Goal: Task Accomplishment & Management: Manage account settings

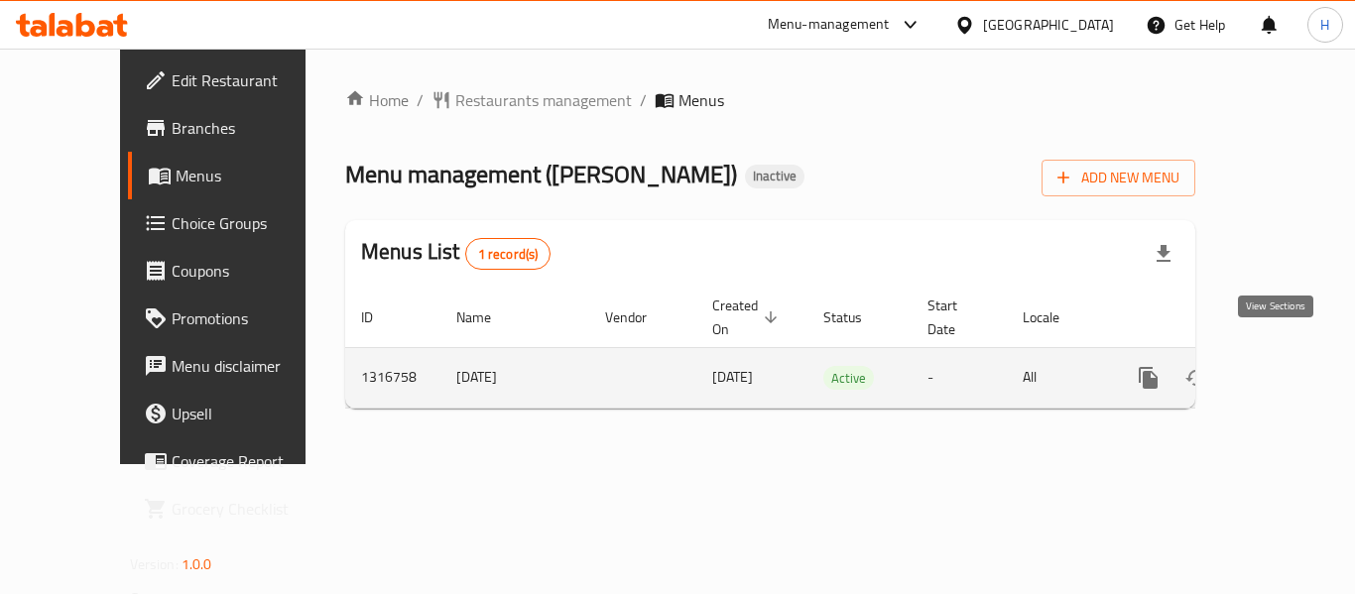
click at [1267, 354] on link "enhanced table" at bounding box center [1291, 378] width 48 height 48
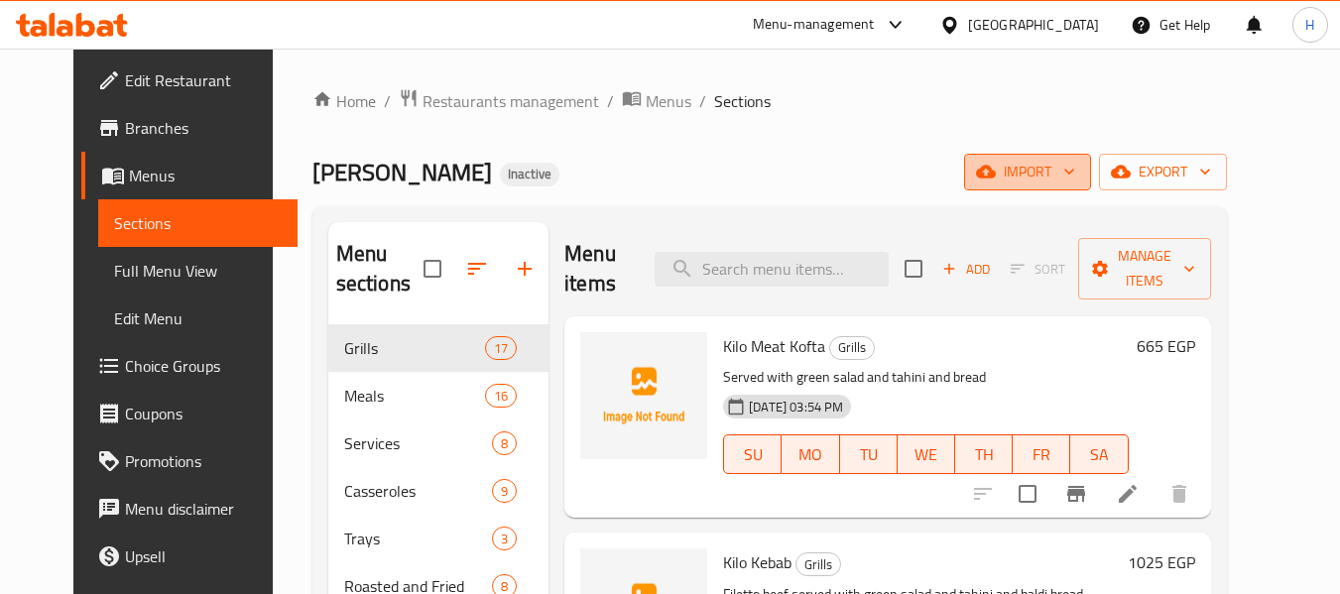
click at [1075, 183] on span "import" at bounding box center [1027, 172] width 95 height 25
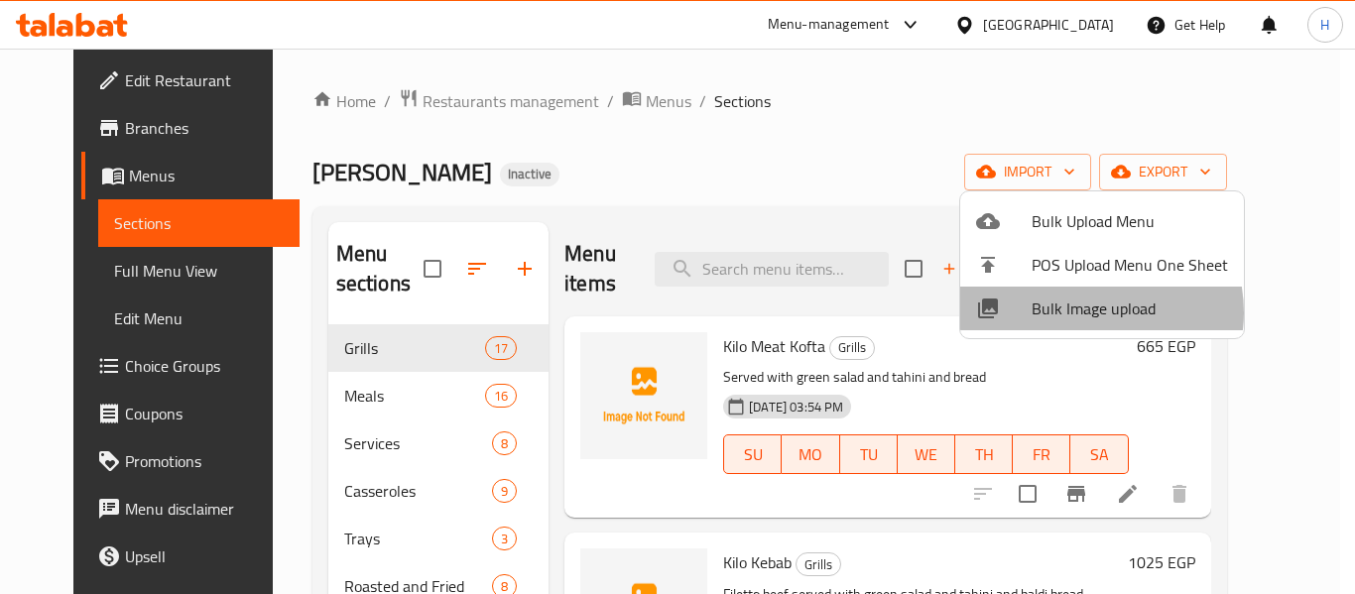
click at [1086, 312] on span "Bulk Image upload" at bounding box center [1129, 309] width 196 height 24
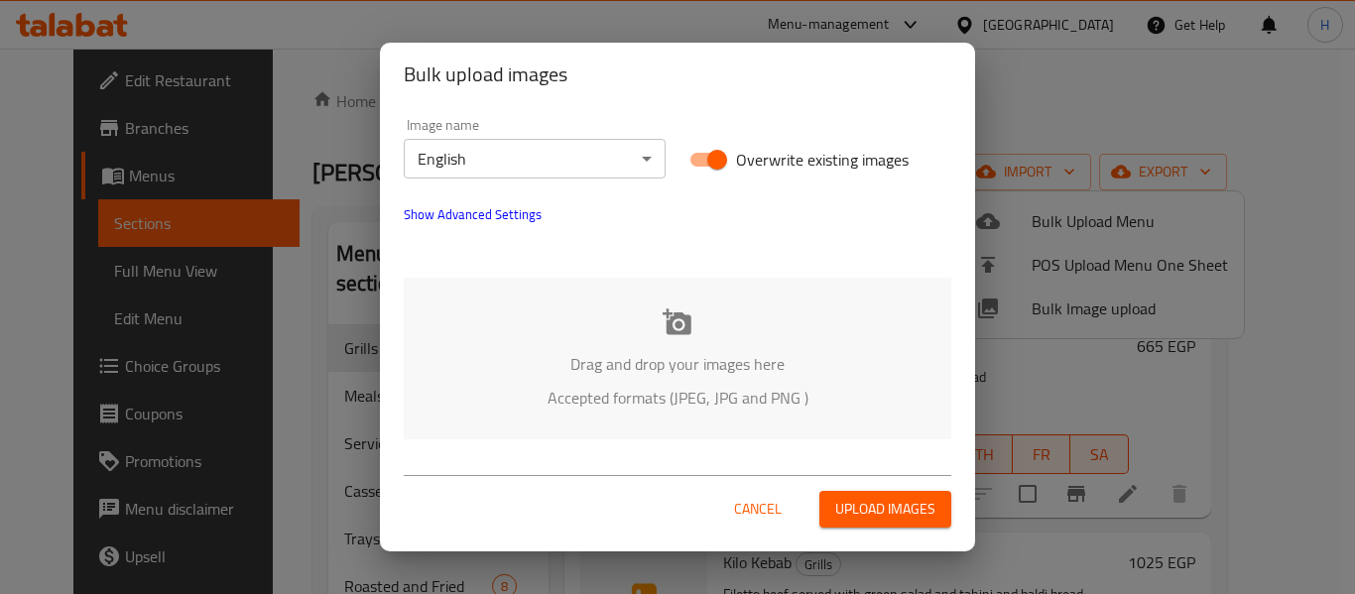
click at [752, 386] on p "Accepted formats (JPEG, JPG and PNG )" at bounding box center [677, 398] width 488 height 24
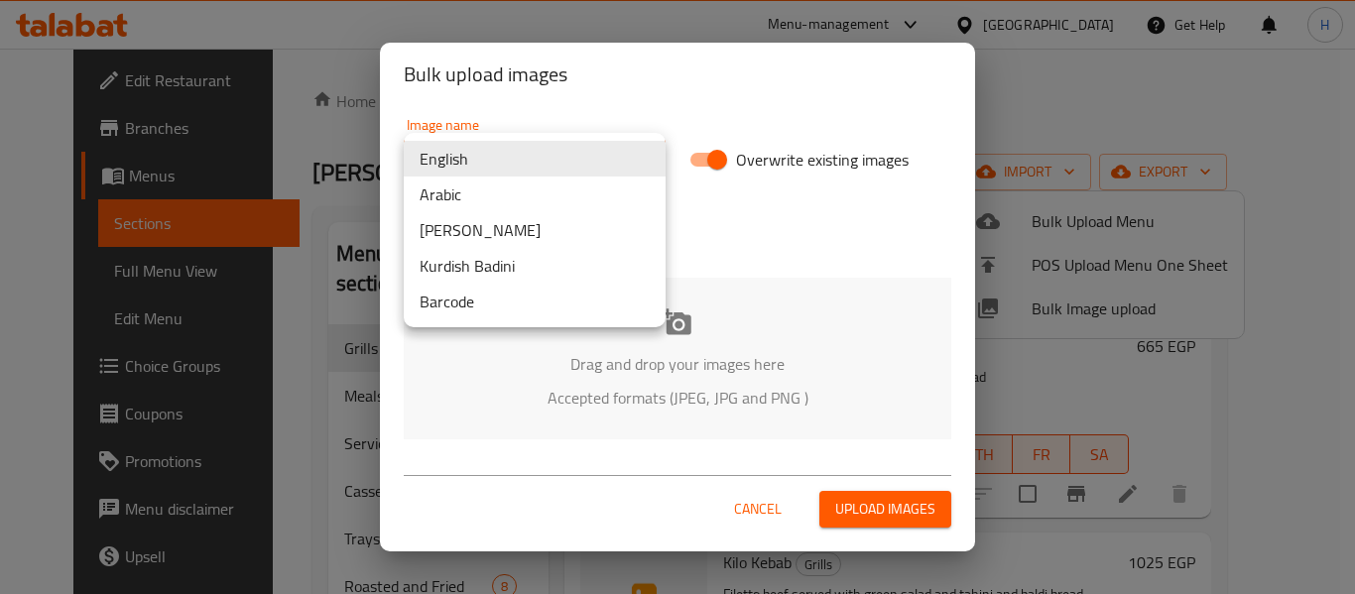
click at [484, 139] on body "​ Menu-management Egypt Get Help H Edit Restaurant Branches Menus Sections Full…" at bounding box center [677, 321] width 1355 height 545
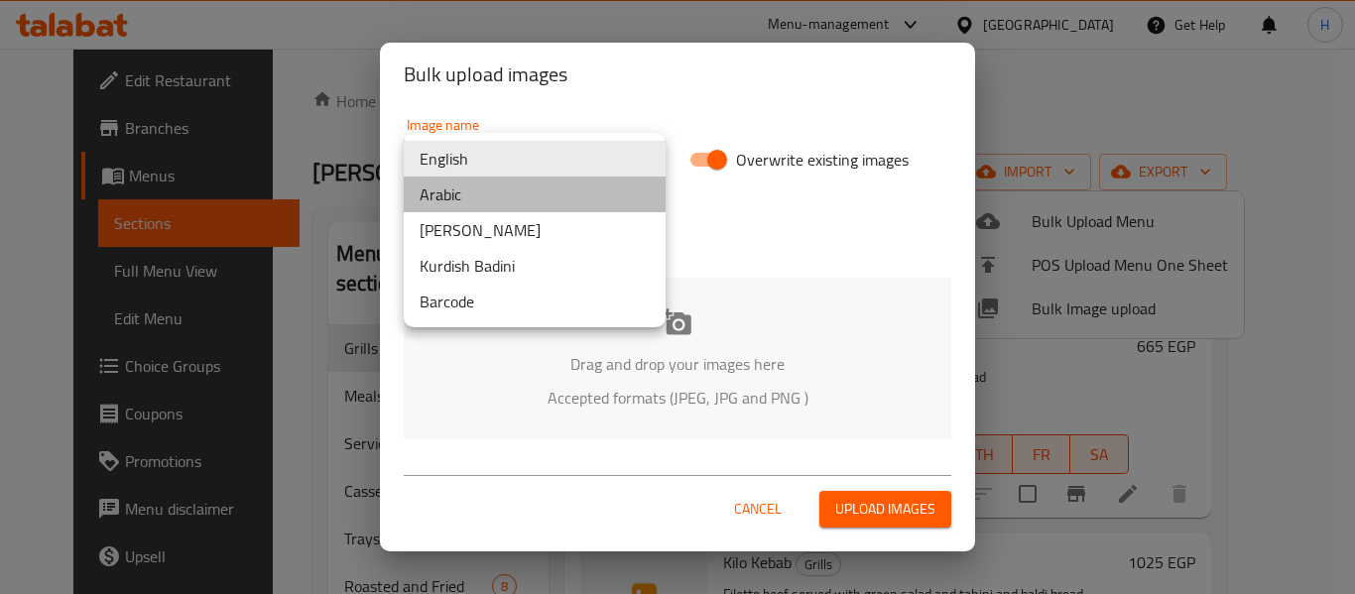
click at [471, 195] on li "Arabic" at bounding box center [535, 195] width 262 height 36
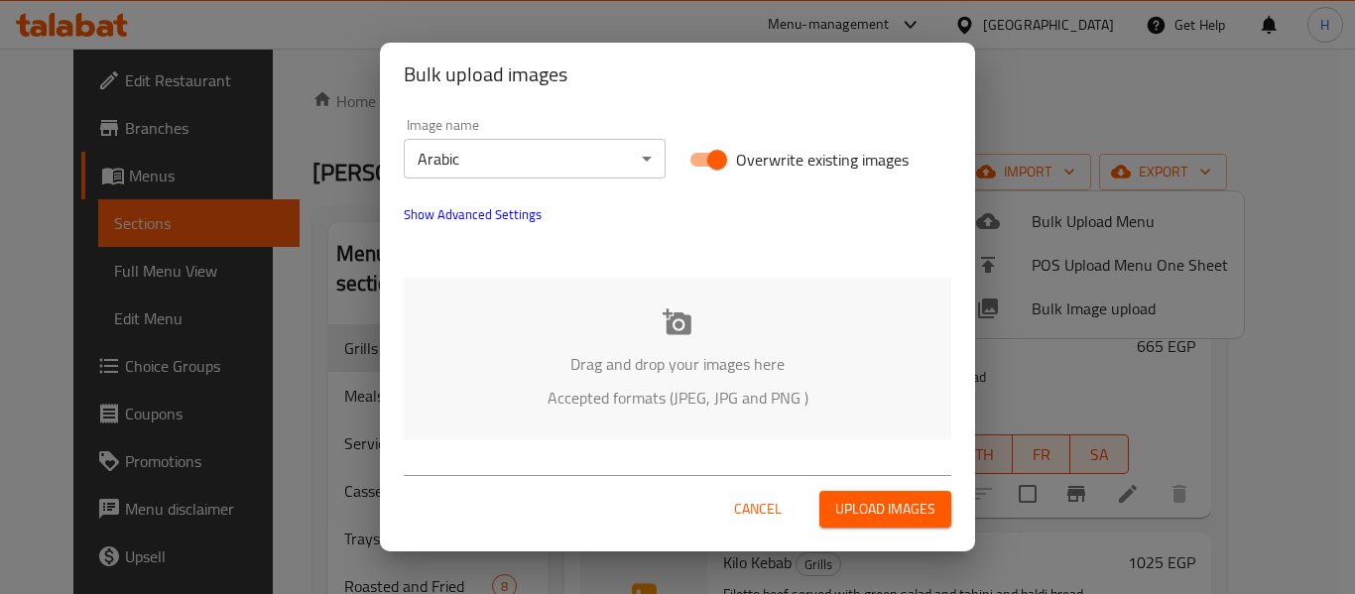
click at [509, 421] on div "Drag and drop your images here Accepted formats (JPEG, JPG and PNG )" at bounding box center [677, 359] width 547 height 162
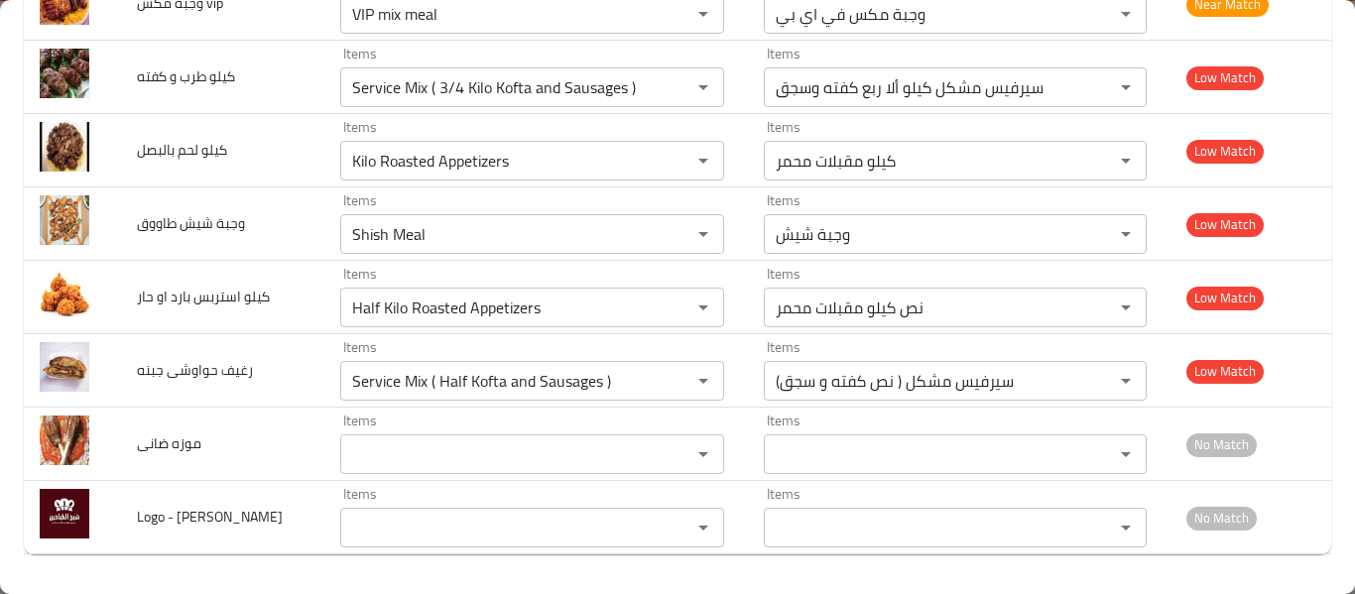
scroll to position [4074, 0]
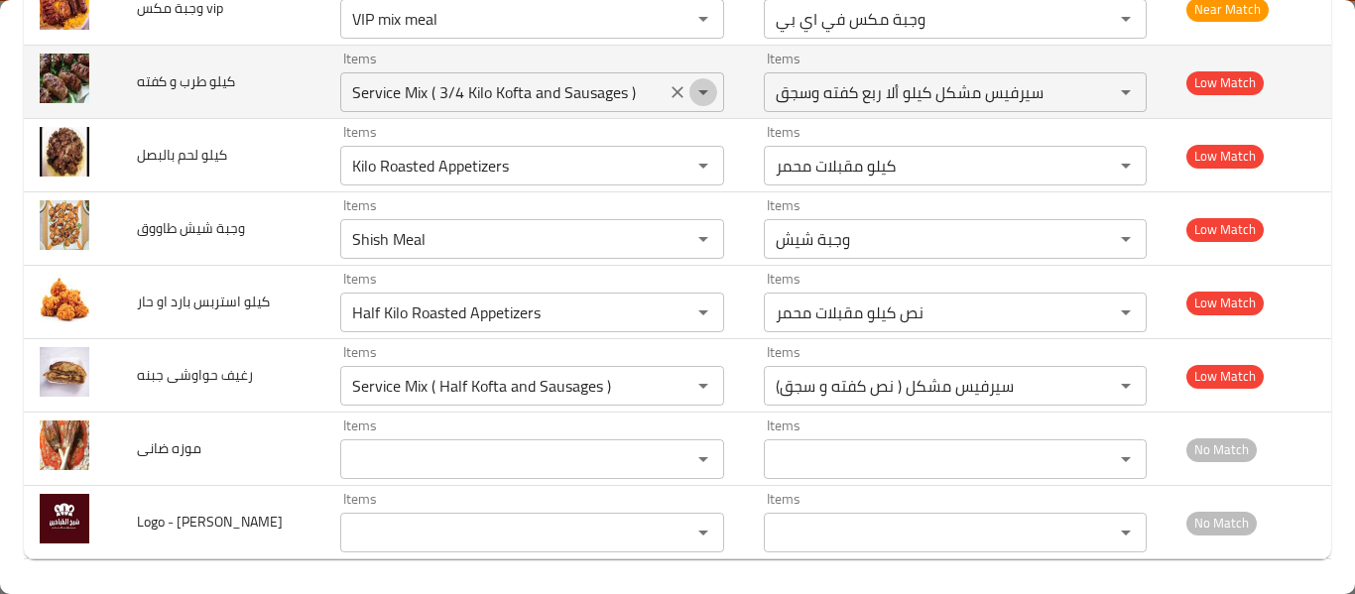
click at [691, 95] on icon "Open" at bounding box center [703, 92] width 24 height 24
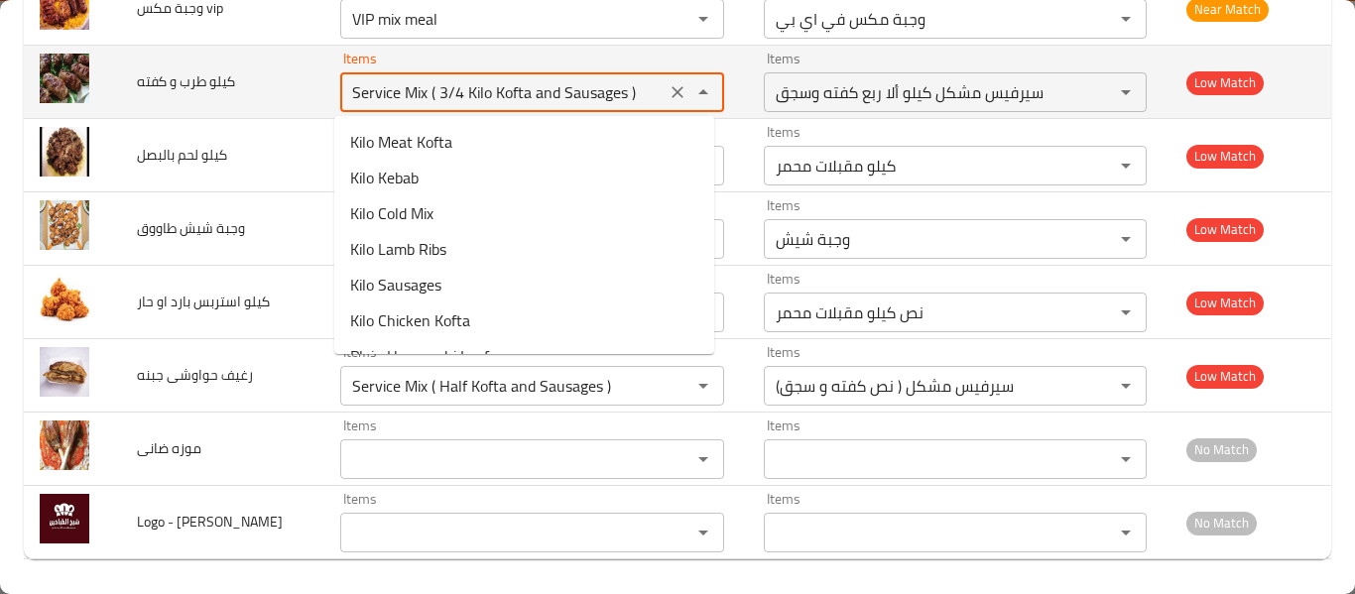
click at [672, 94] on icon "Clear" at bounding box center [677, 92] width 20 height 20
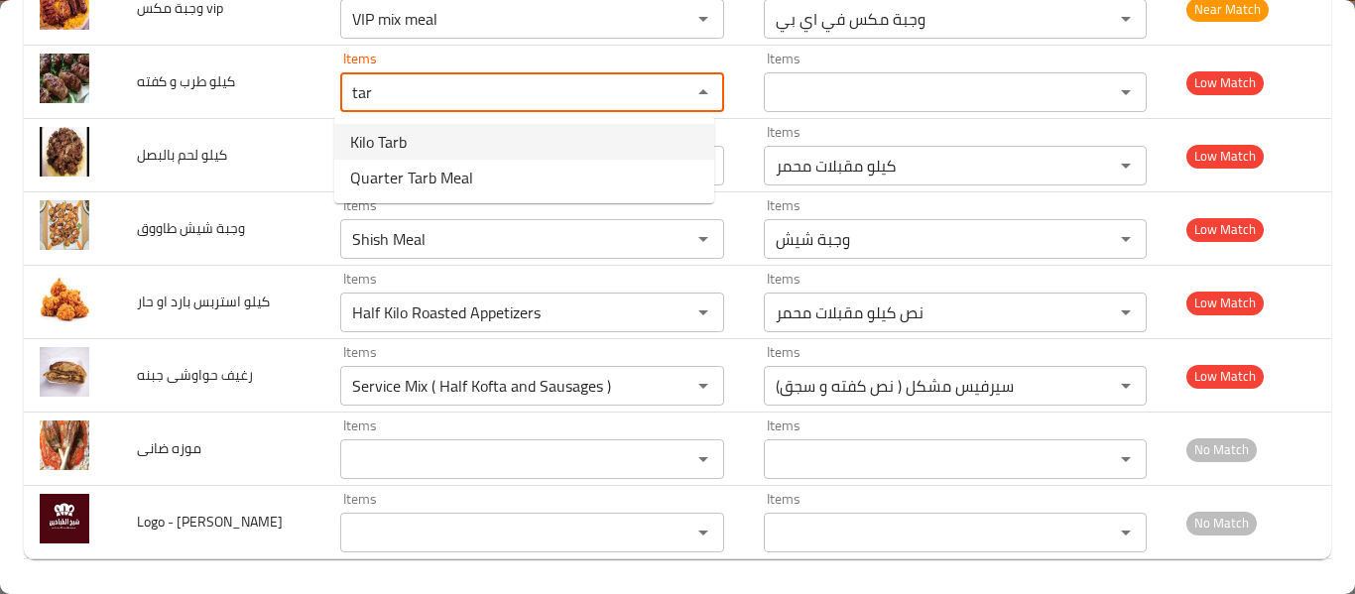
click at [374, 154] on span "Kilo Tarb" at bounding box center [378, 142] width 57 height 24
type كفته "Kilo Tarb"
type كفته-ar "كيلو طرب"
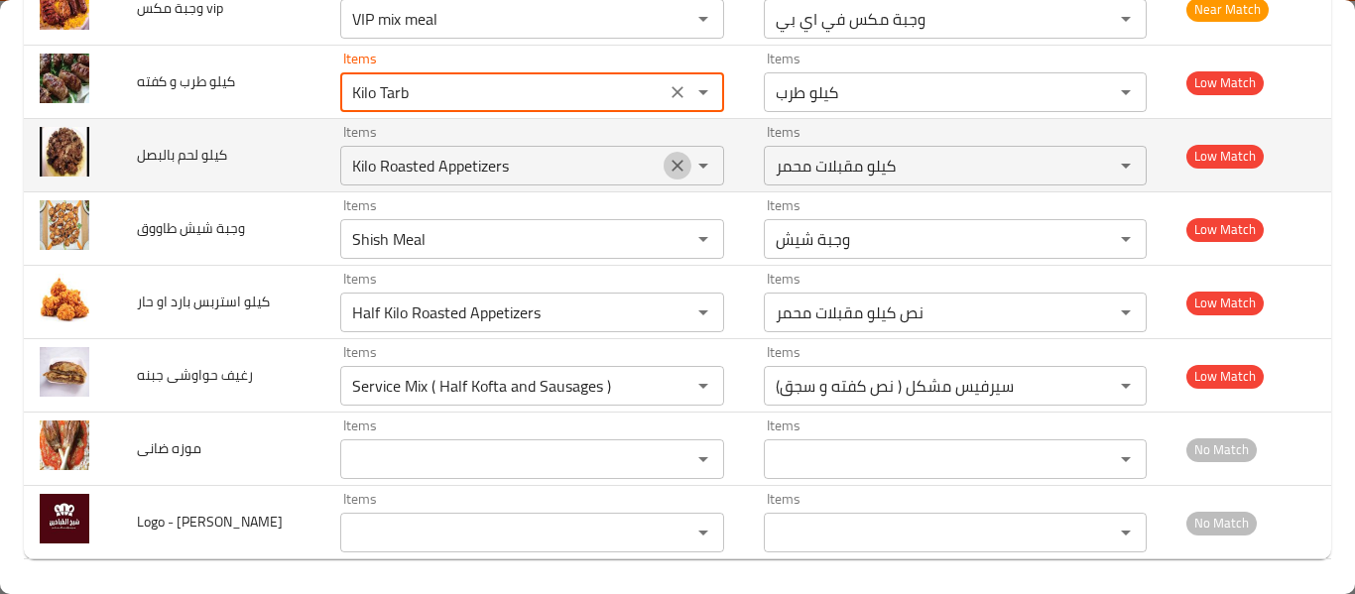
click at [672, 169] on icon "Clear" at bounding box center [677, 166] width 20 height 20
type كفته "Kilo Tarb"
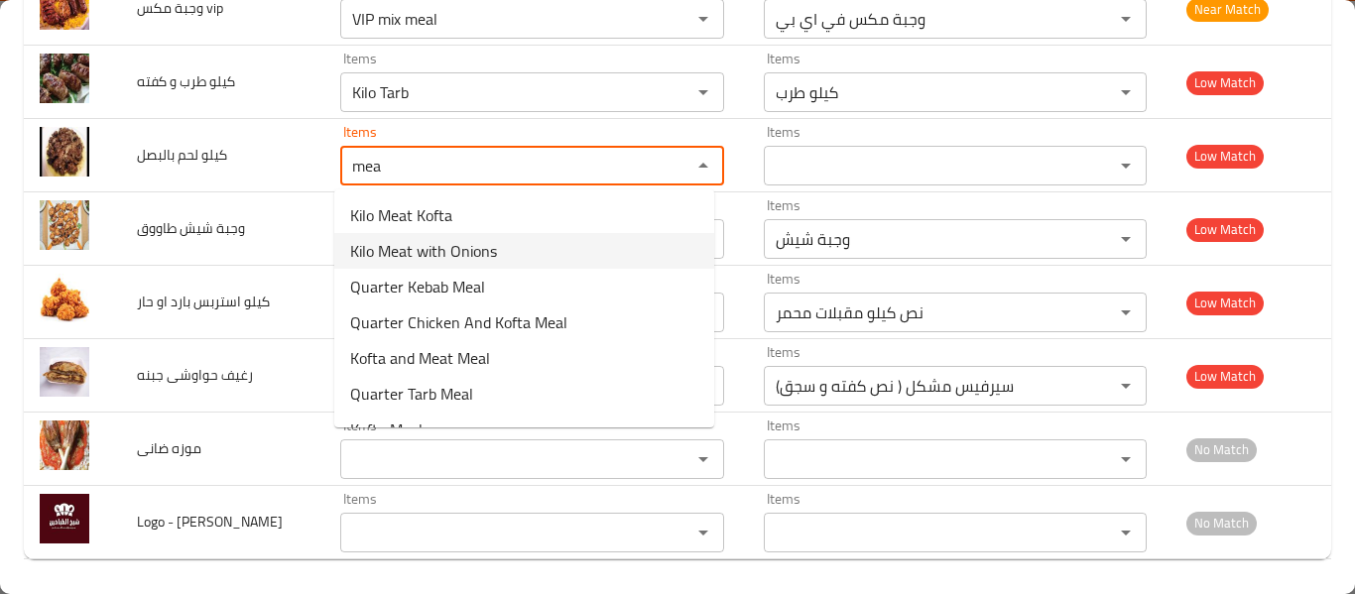
click at [557, 244] on بالبصل-option-1 "Kilo Meat with Onions" at bounding box center [524, 251] width 380 height 36
type بالبصل "Kilo Meat with Onions"
type بالبصل-ar "كيلو لحم بالبصل"
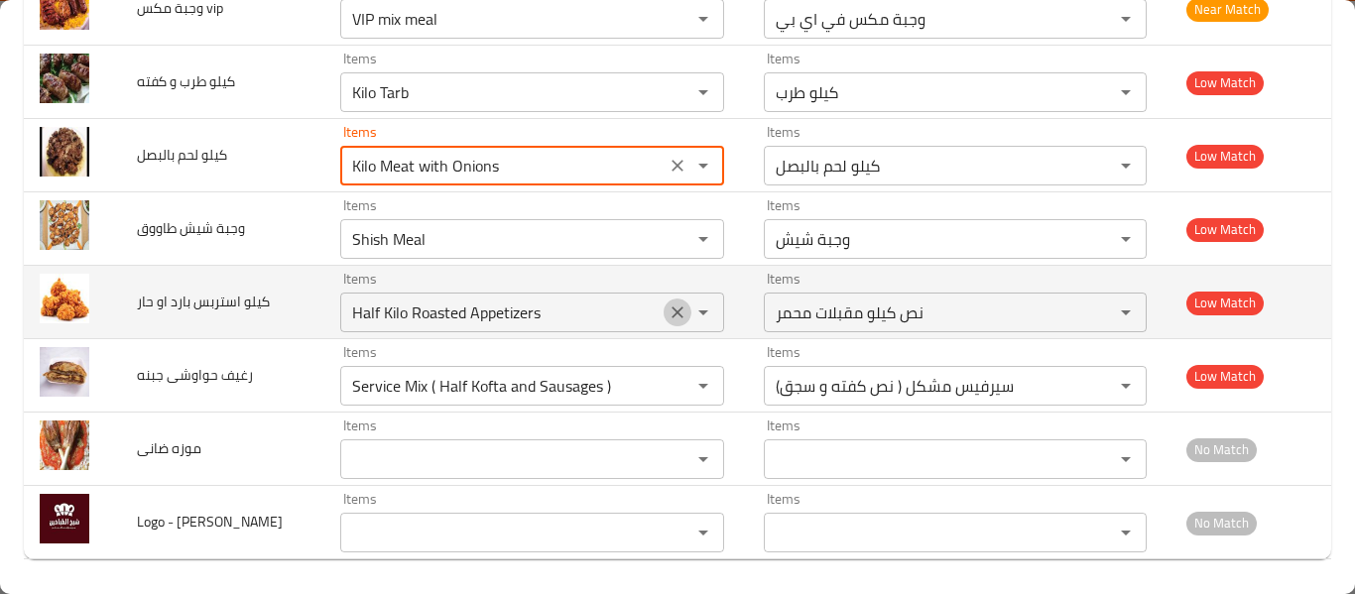
click at [674, 301] on button "Clear" at bounding box center [677, 313] width 28 height 28
type بالبصل "Kilo Meat with Onions"
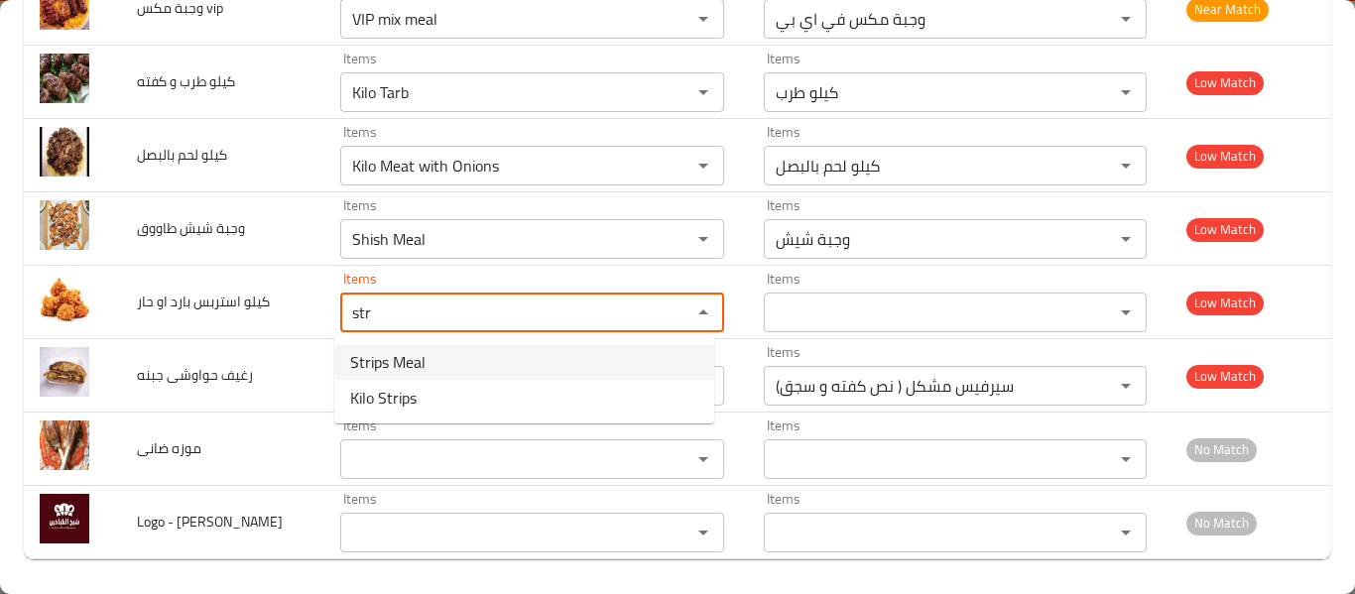
click at [404, 353] on span "Strips Meal" at bounding box center [387, 362] width 75 height 24
type حار "Strips Meal"
type حار-ar "وجبة استربس"
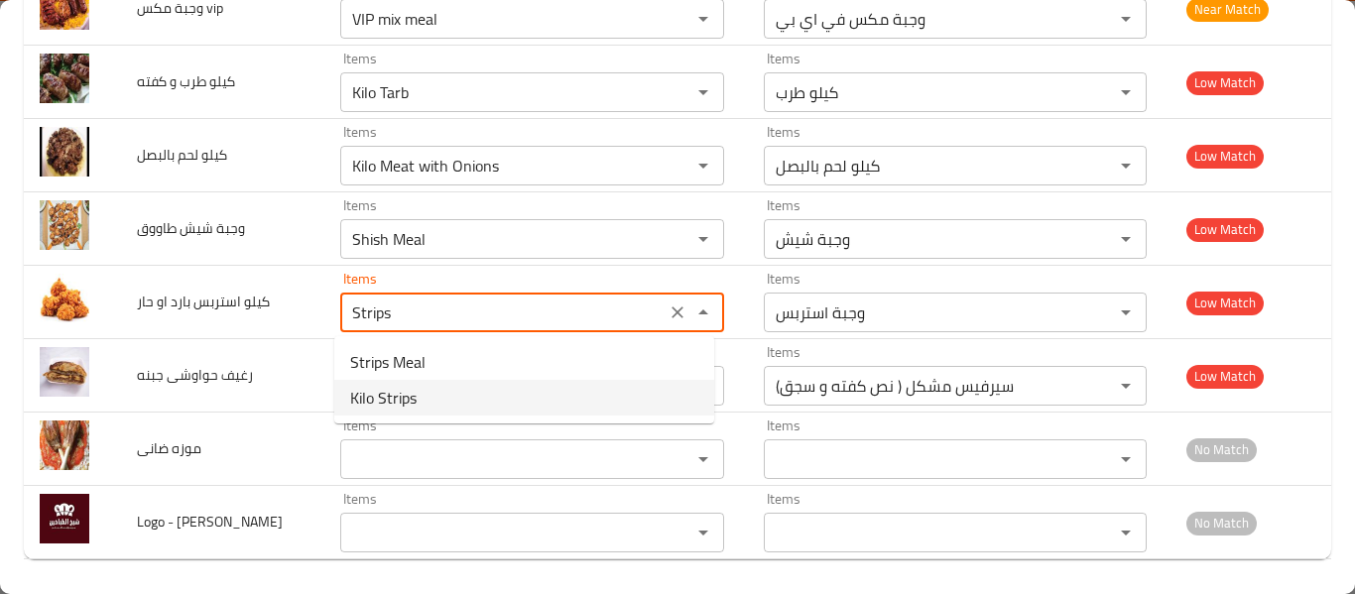
click at [430, 397] on حار-option-1 "Kilo Strips" at bounding box center [524, 398] width 380 height 36
type حار "Kilo Strips"
type حار-ar "كيلو استربس"
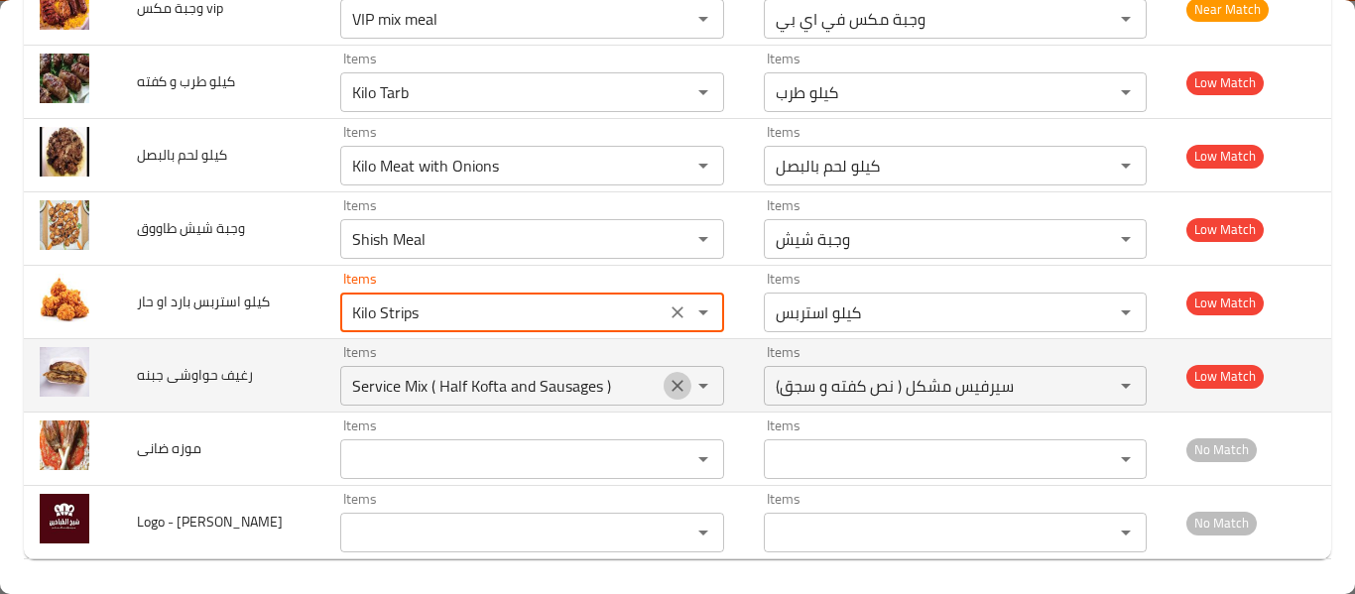
click at [667, 395] on icon "Clear" at bounding box center [677, 386] width 20 height 20
type حار "Kilo Strips"
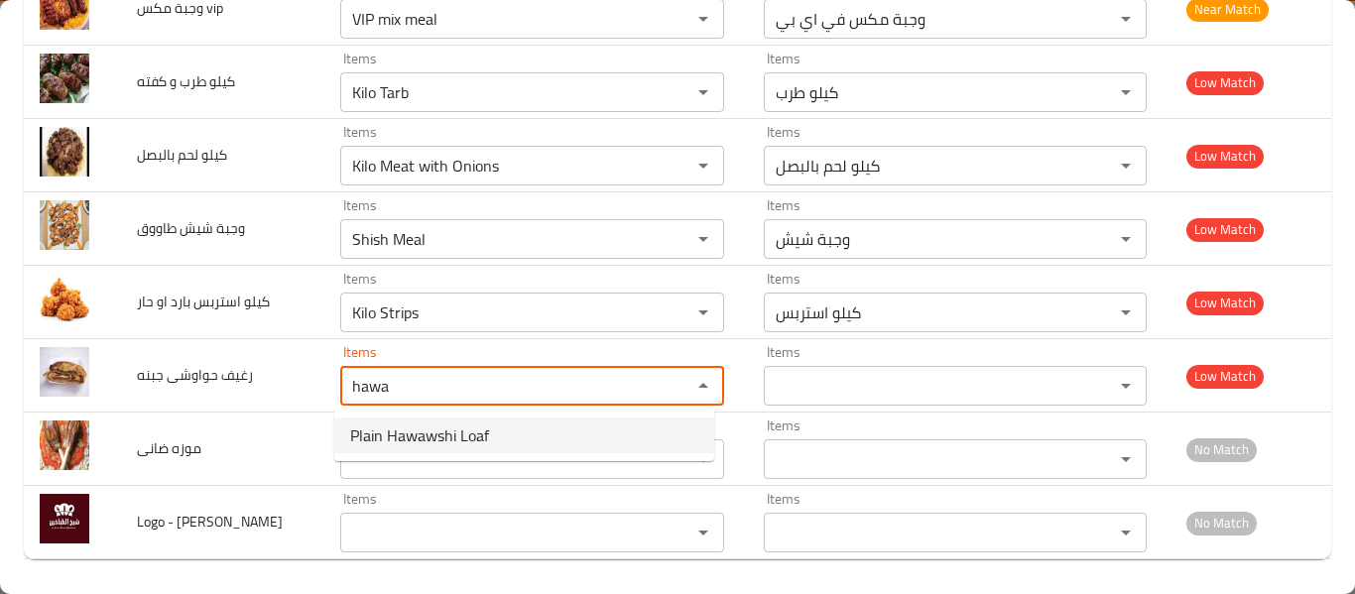
click at [434, 437] on span "Plain Hawawshi Loaf" at bounding box center [419, 435] width 139 height 24
type جبنه "Plain Hawawshi Loaf"
type جبنه-ar "رغيف حواوشی ساده"
click at [434, 437] on div "Items Items" at bounding box center [532, 449] width 384 height 60
type جبنه "Plain Hawawshi Loaf"
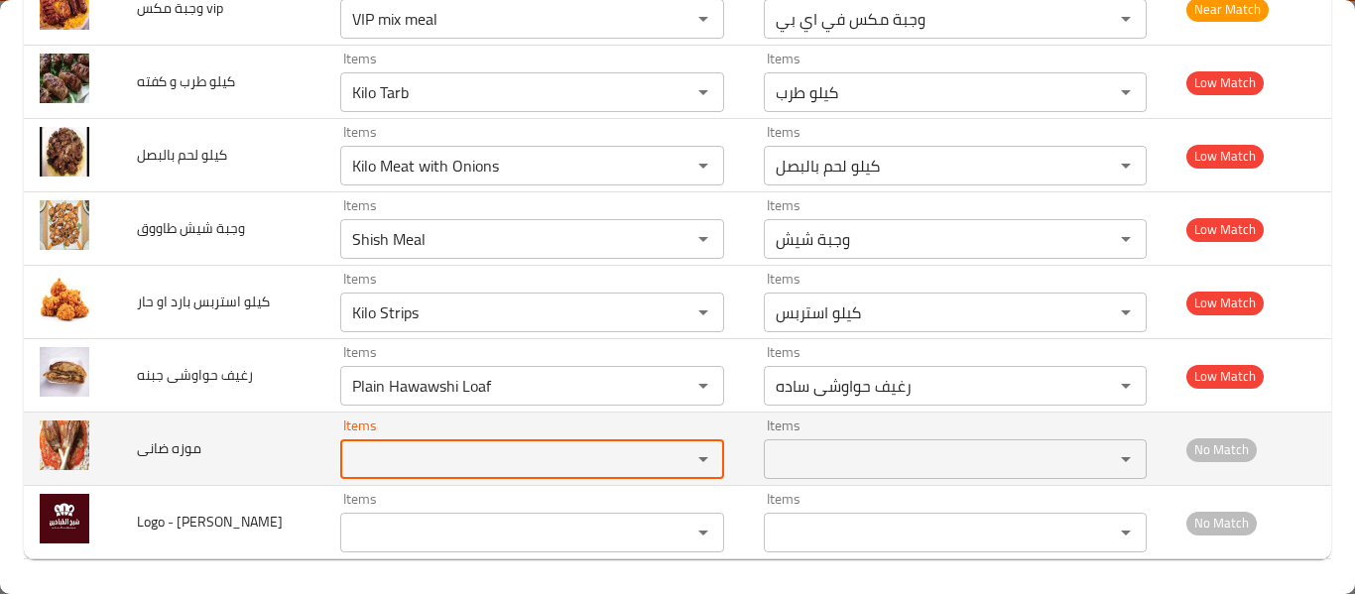
click at [431, 460] on ضانى "Items" at bounding box center [502, 459] width 313 height 28
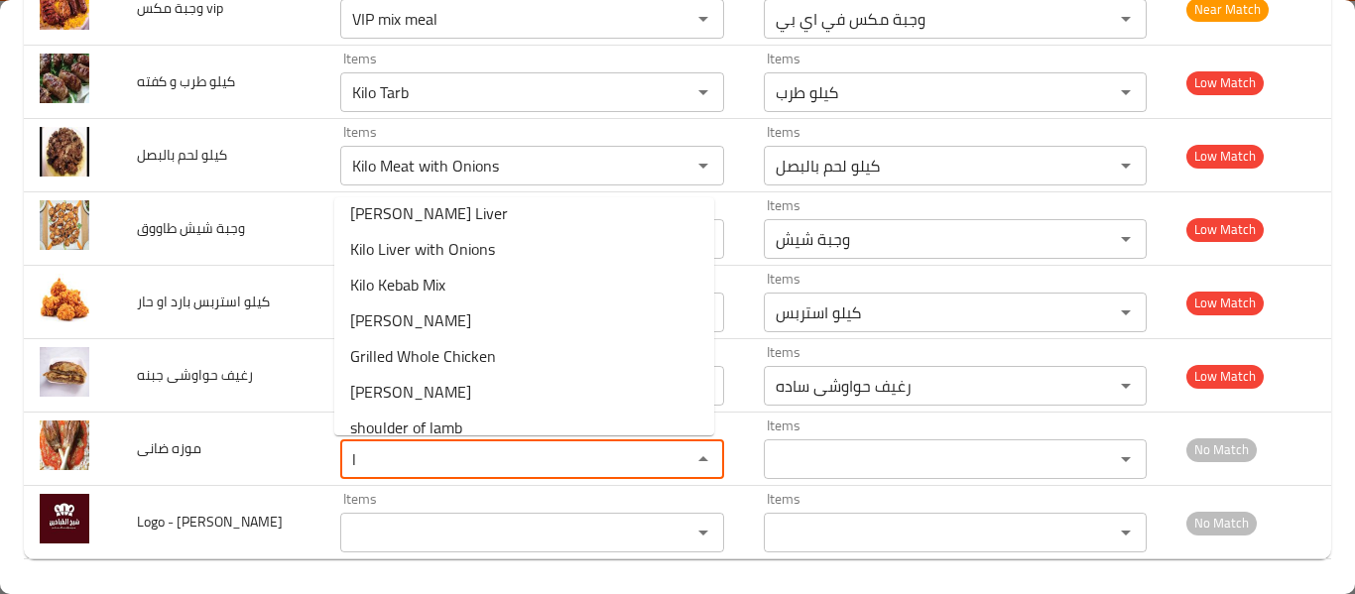
scroll to position [0, 0]
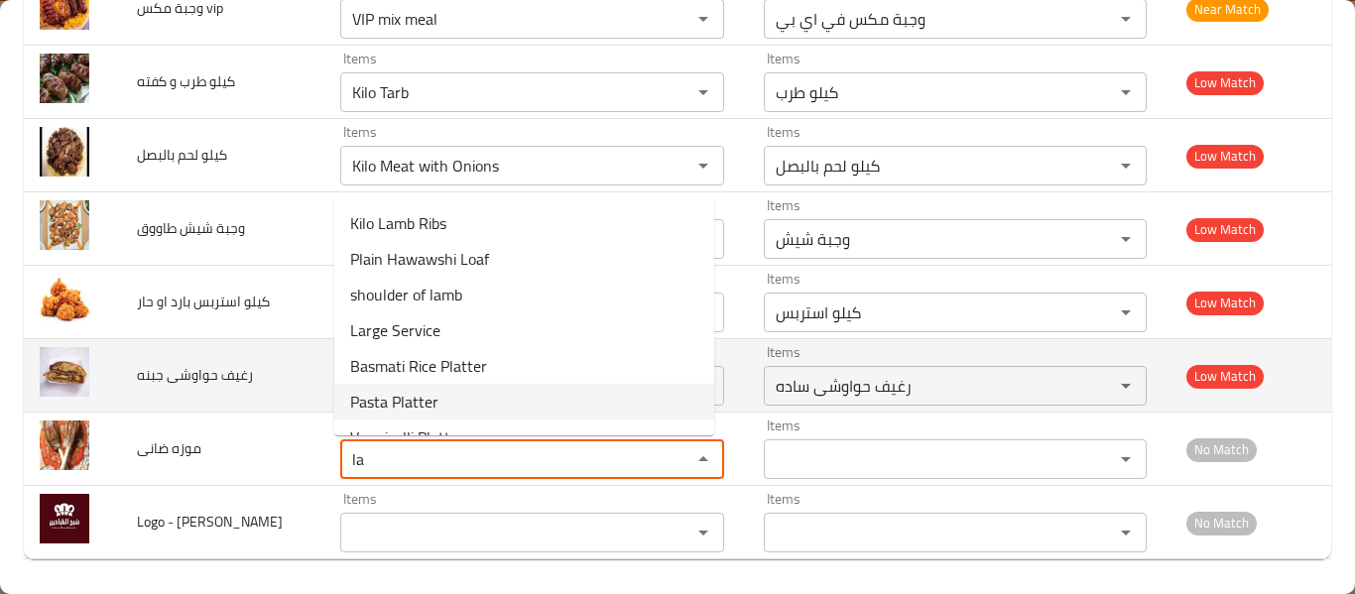
type ضانى "l"
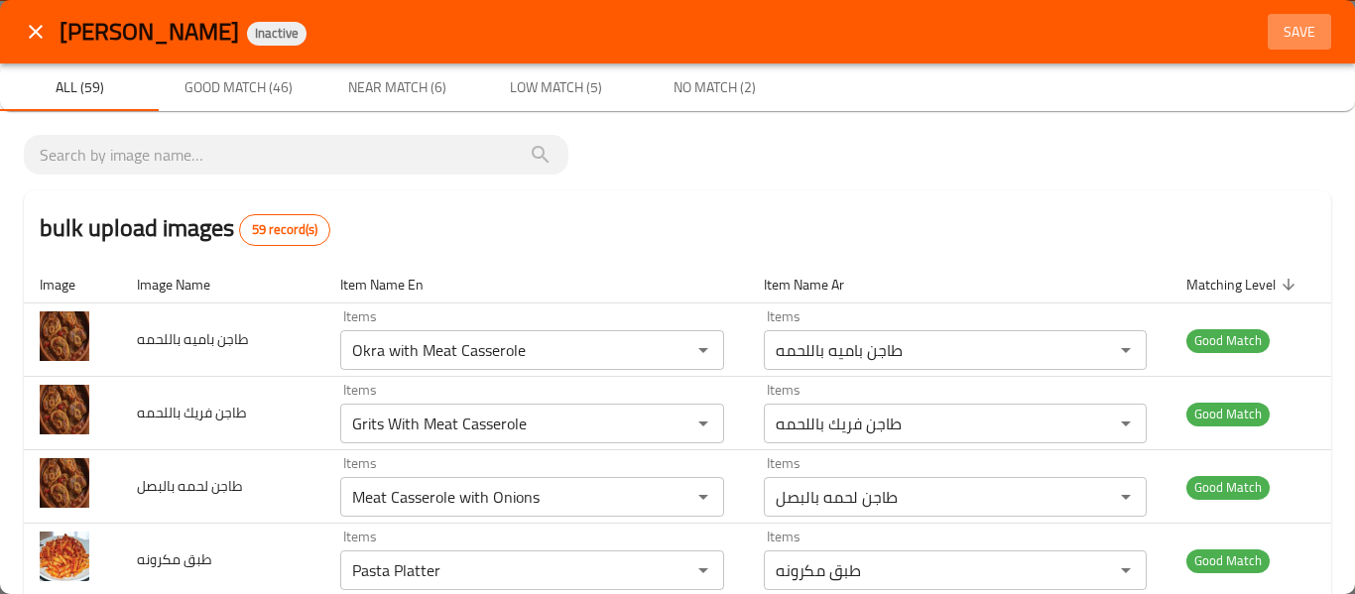
click at [1281, 24] on span "Save" at bounding box center [1299, 32] width 48 height 25
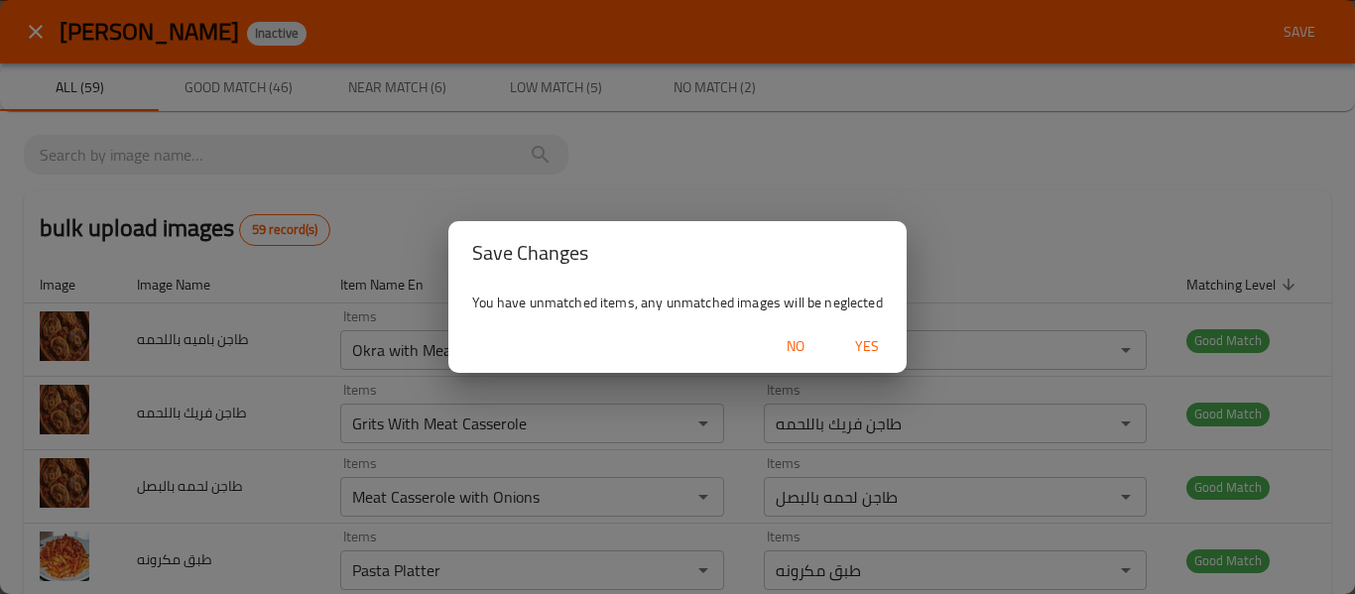
click at [871, 338] on span "Yes" at bounding box center [867, 346] width 48 height 25
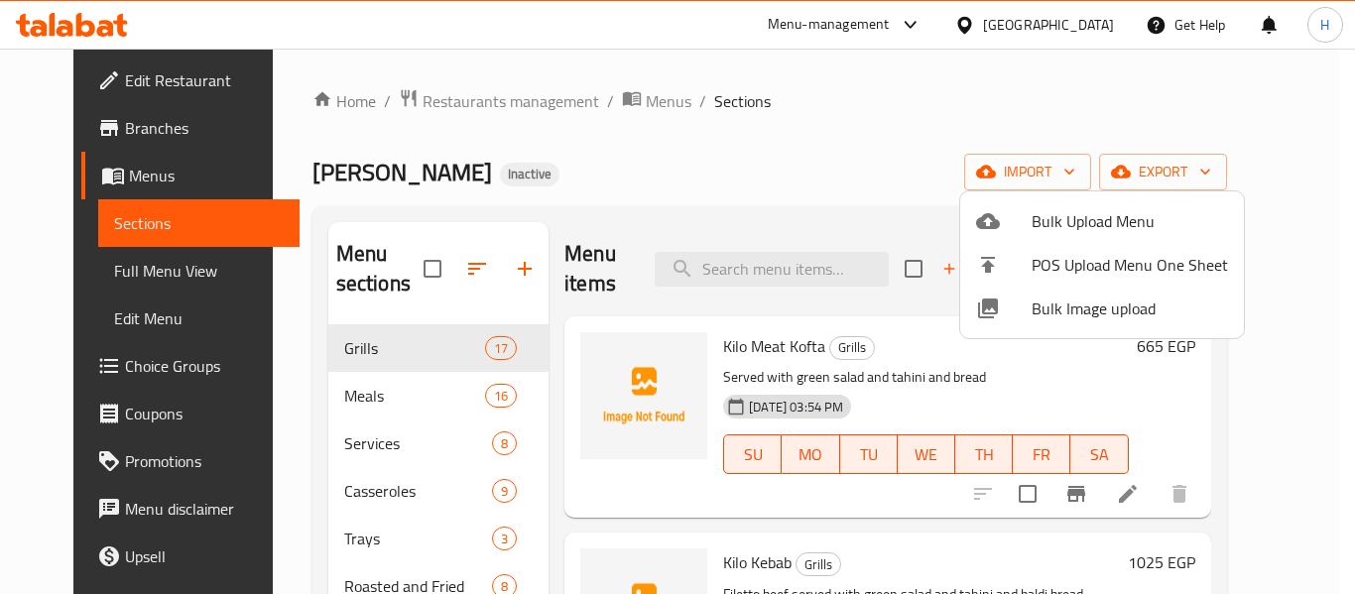
click at [124, 283] on div at bounding box center [677, 297] width 1355 height 594
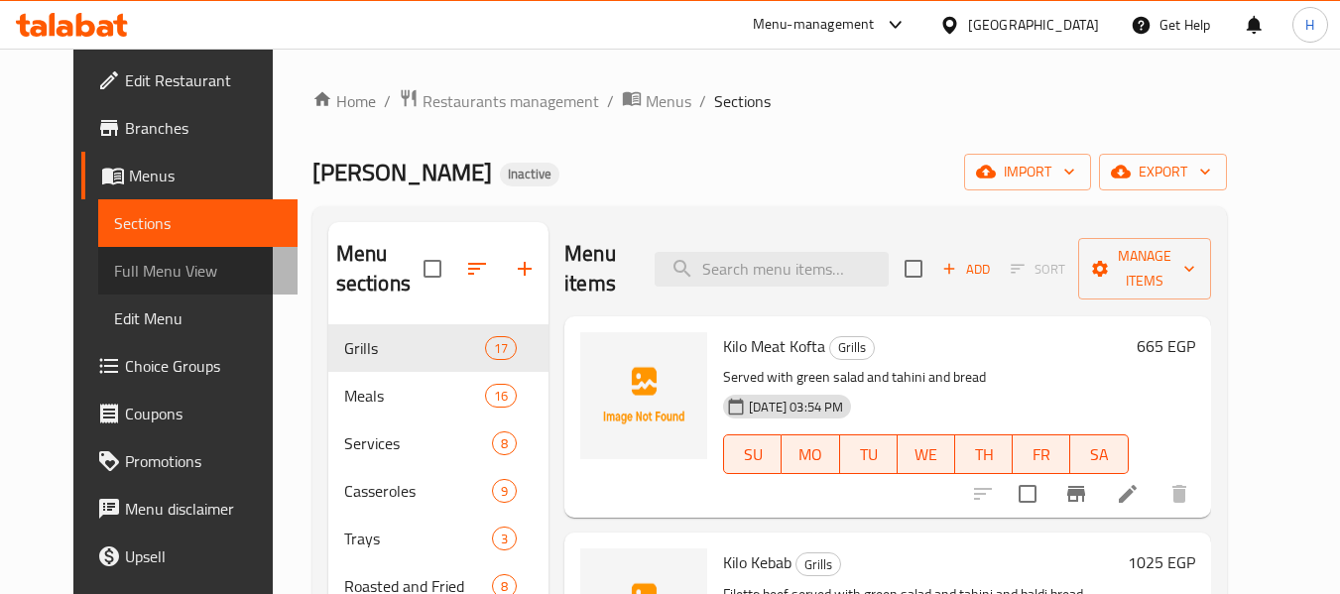
click at [124, 283] on span "Full Menu View" at bounding box center [198, 271] width 168 height 24
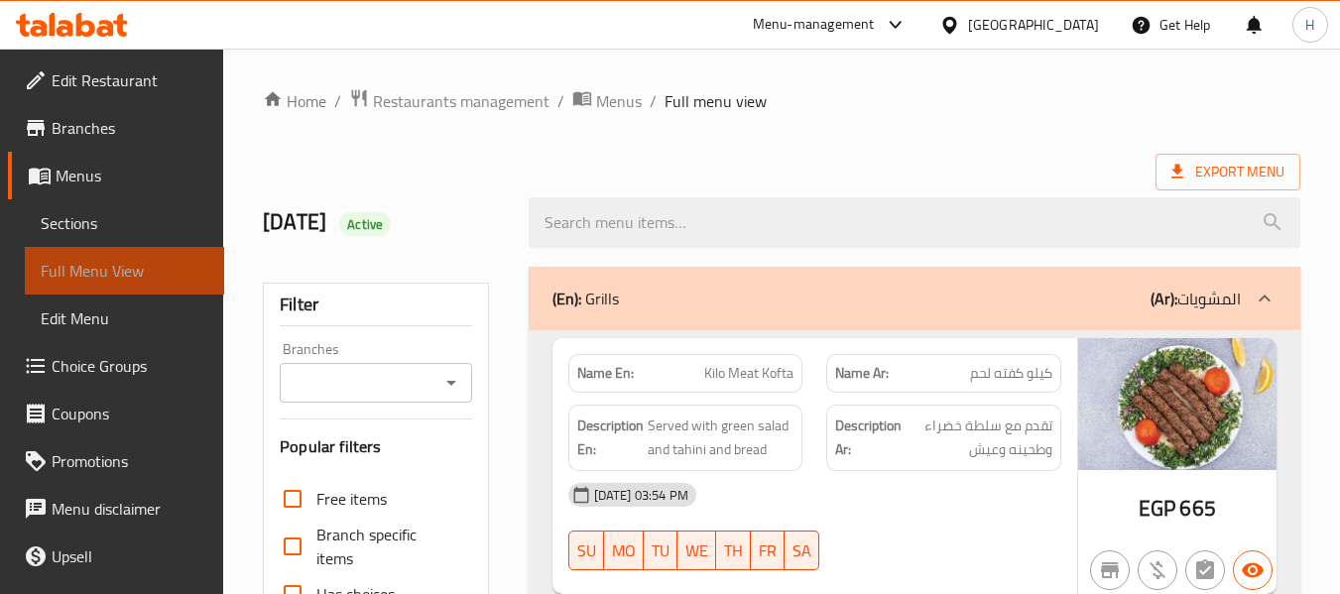
click at [124, 283] on span "Full Menu View" at bounding box center [125, 271] width 168 height 24
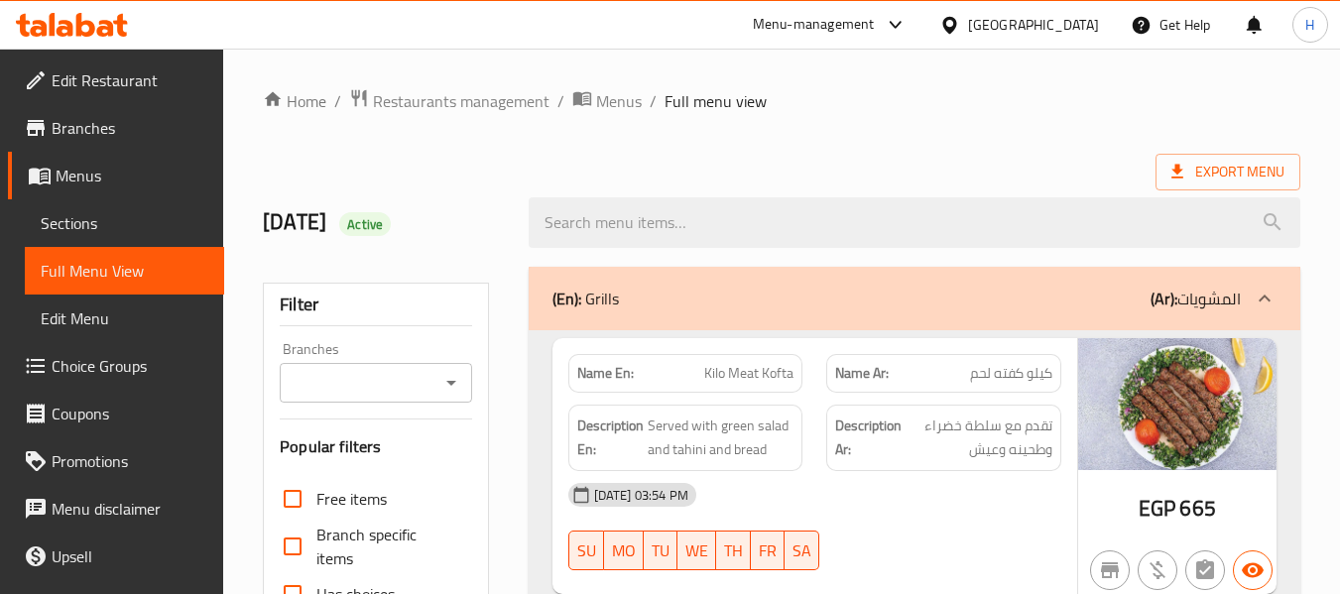
scroll to position [520, 0]
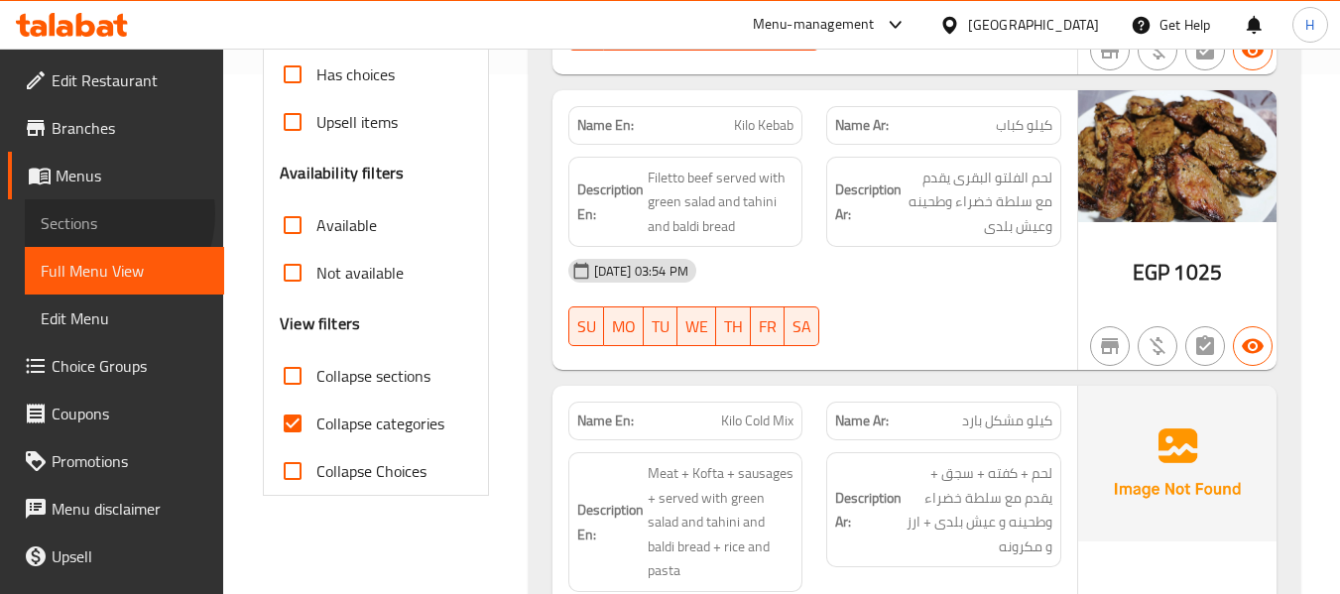
click at [96, 214] on span "Sections" at bounding box center [125, 223] width 168 height 24
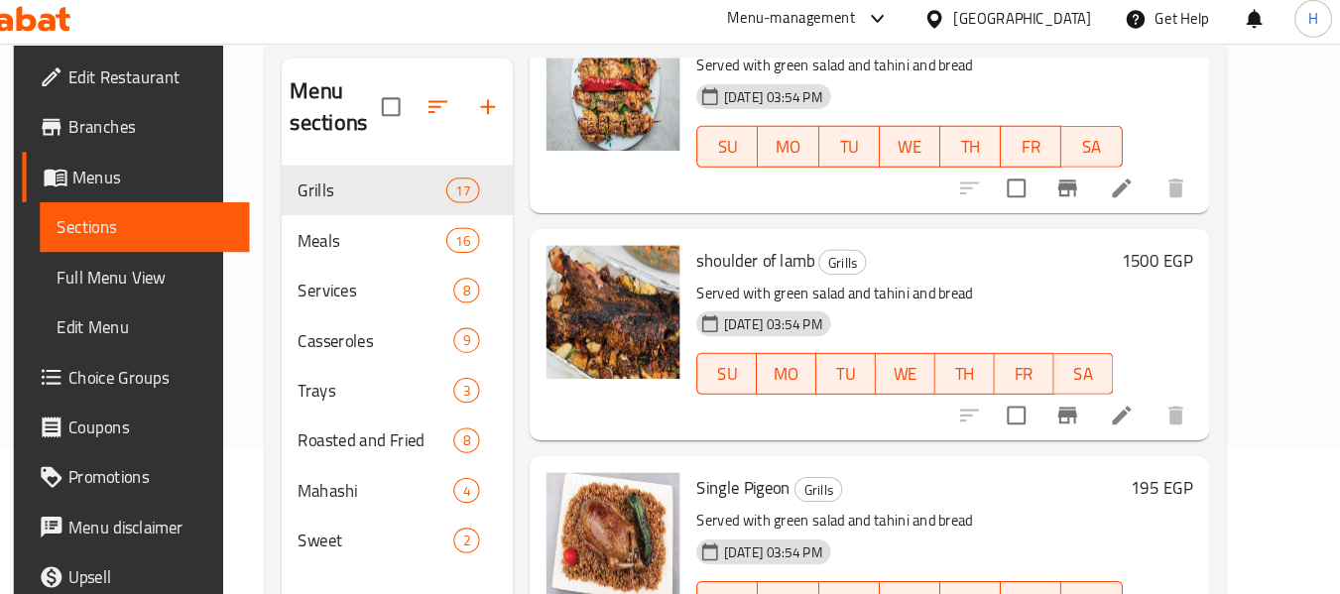
scroll to position [2862, 0]
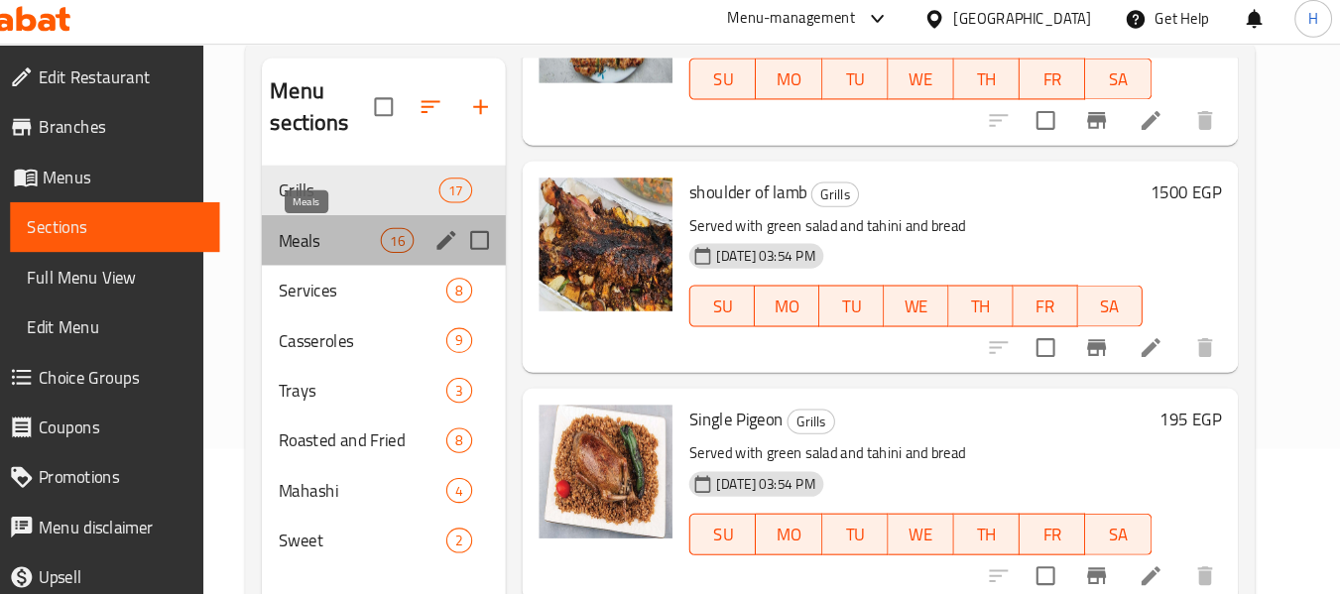
click at [409, 232] on span "Meals" at bounding box center [373, 236] width 97 height 24
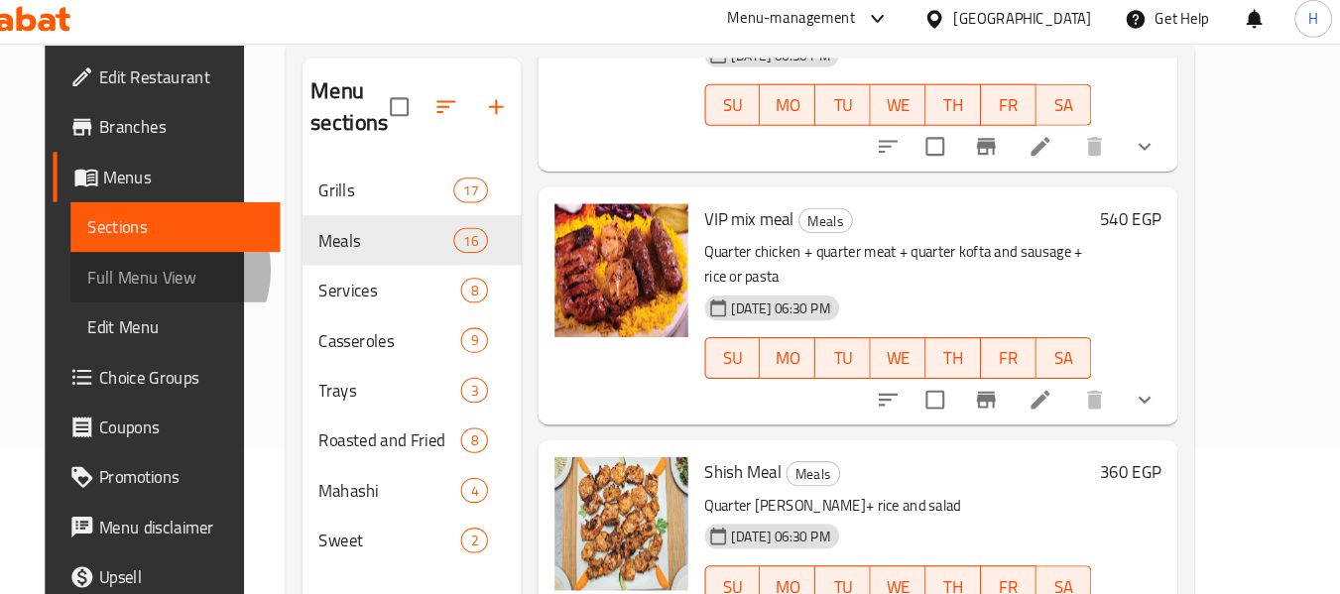
click at [144, 264] on span "Full Menu View" at bounding box center [228, 271] width 168 height 24
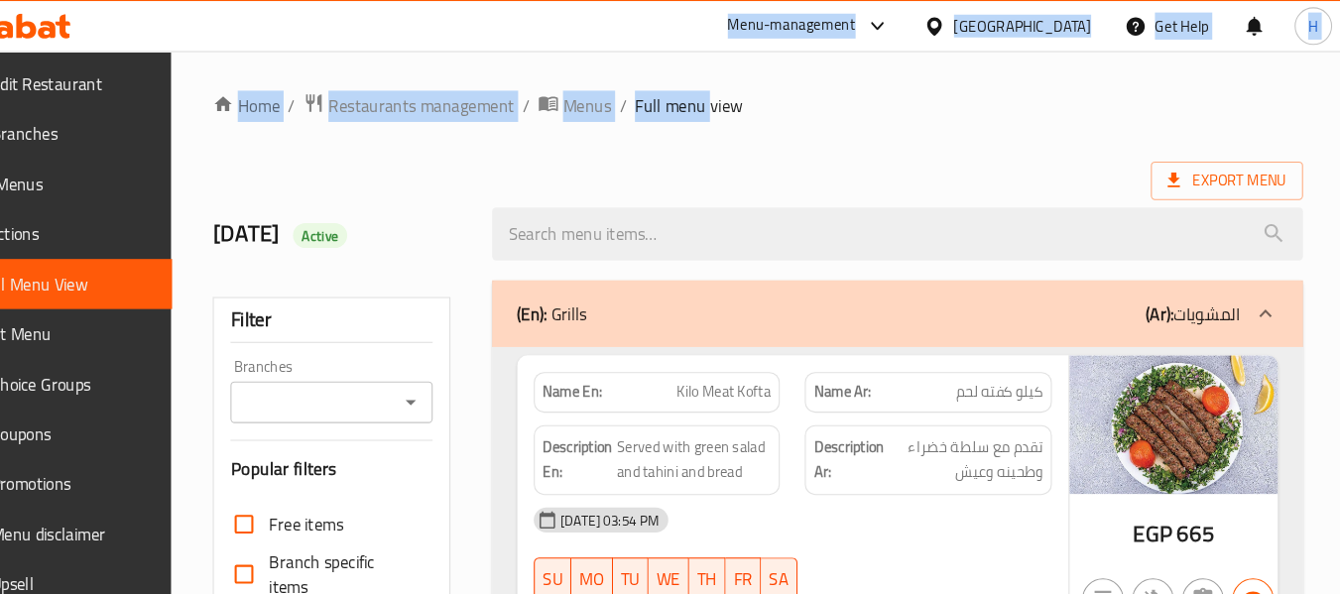
drag, startPoint x: 706, startPoint y: 41, endPoint x: 734, endPoint y: -25, distance: 71.1
click at [734, 0] on html "​ Menu-management Egypt Get Help H Edit Restaurant Branches Menus Sections Full…" at bounding box center [670, 297] width 1340 height 594
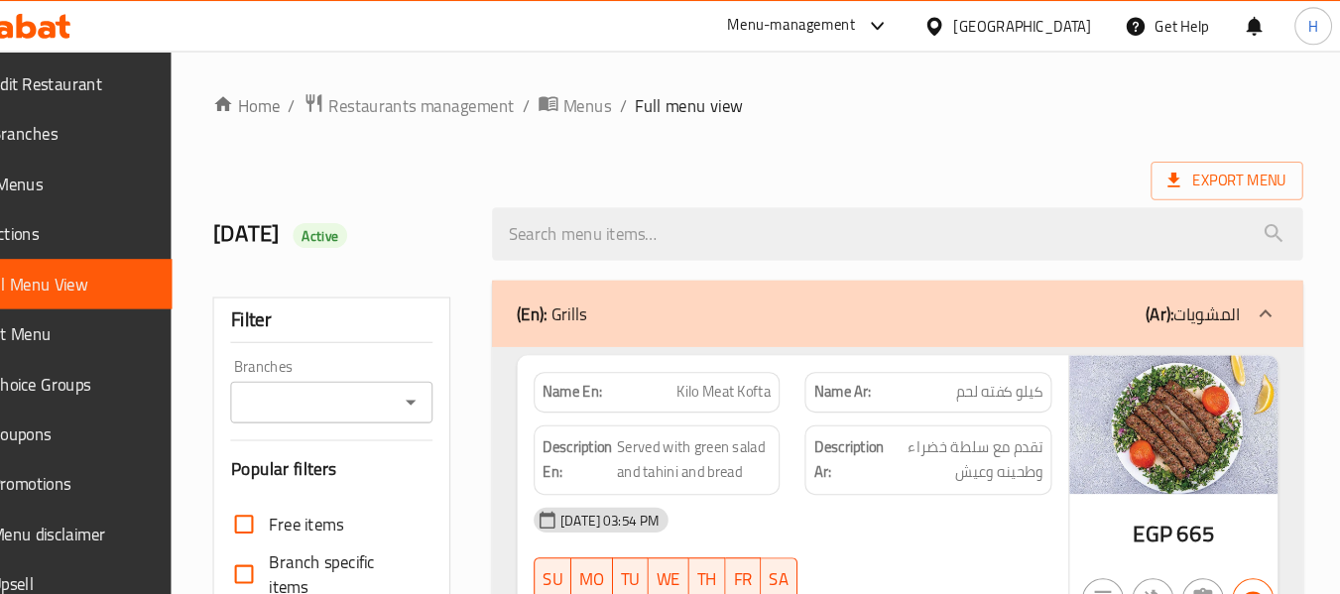
click at [1185, 97] on ol "Home / Restaurants management / Menus / Full menu view" at bounding box center [781, 101] width 1037 height 26
drag, startPoint x: 1156, startPoint y: 88, endPoint x: 1197, endPoint y: 56, distance: 52.2
drag, startPoint x: 1176, startPoint y: 65, endPoint x: 1303, endPoint y: 144, distance: 149.2
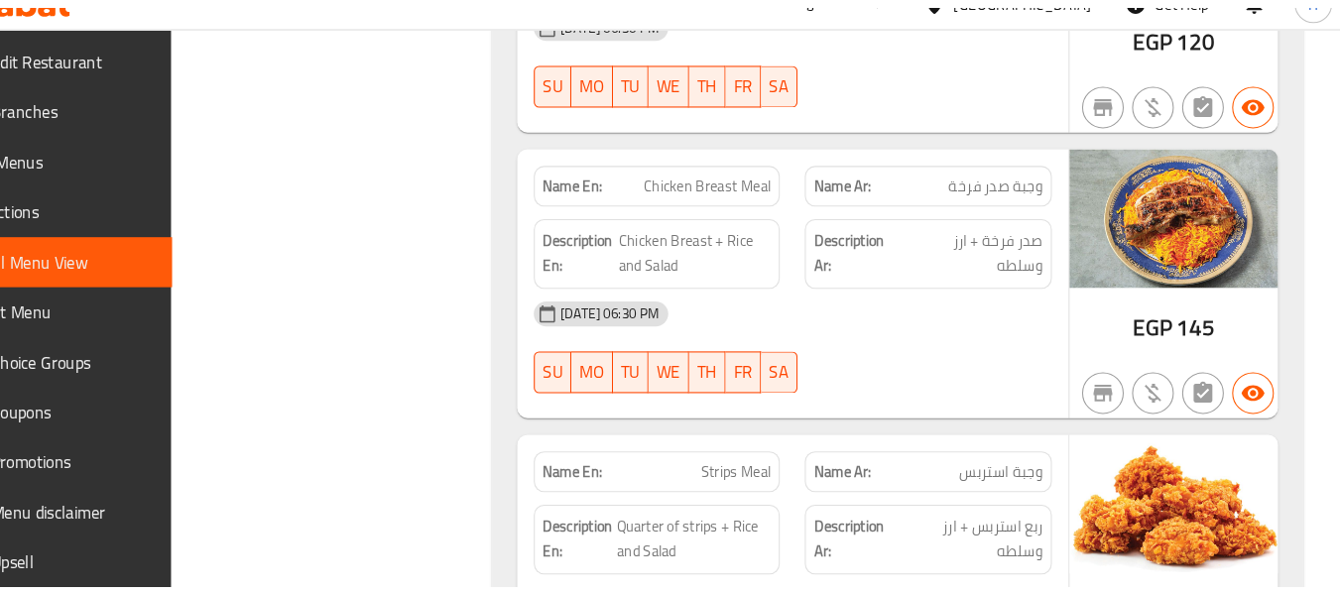
scroll to position [7656, 0]
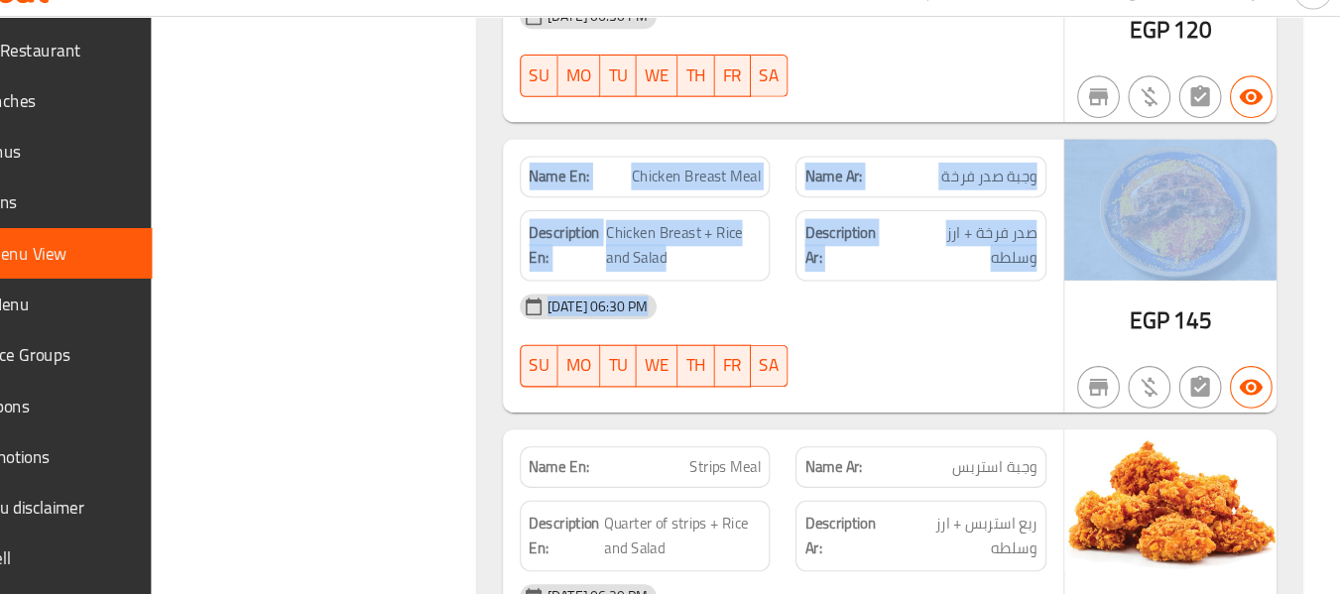
drag, startPoint x: 1327, startPoint y: 291, endPoint x: 1302, endPoint y: 130, distance: 162.6
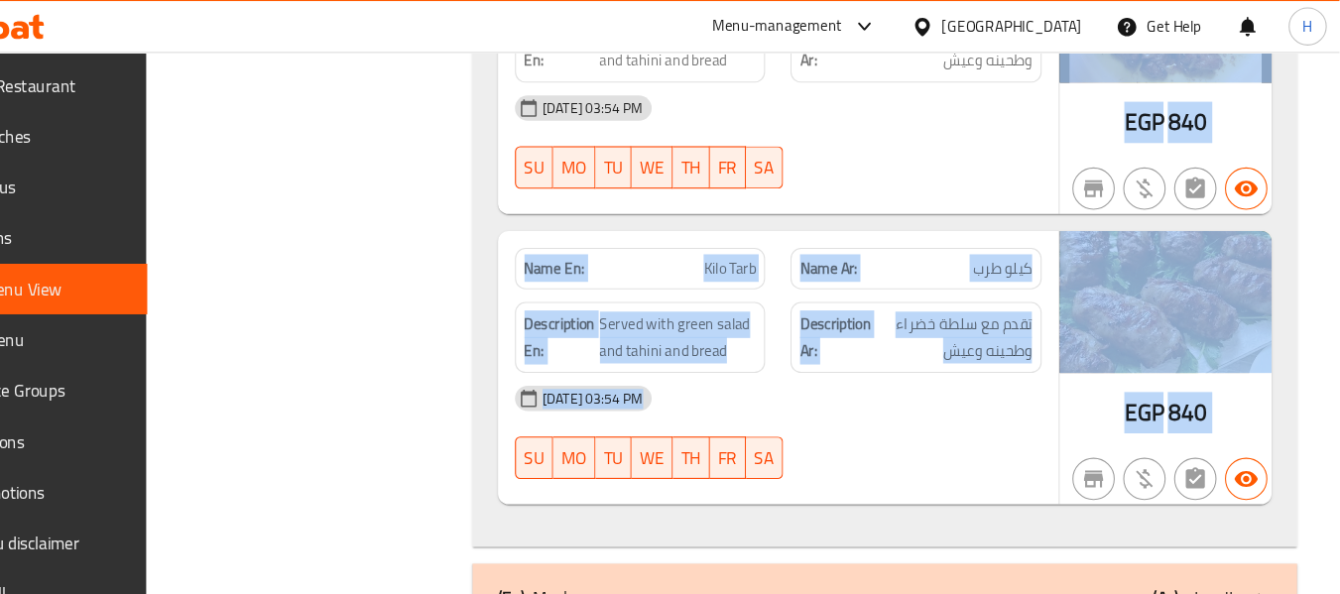
drag, startPoint x: 1322, startPoint y: 131, endPoint x: 1352, endPoint y: -87, distance: 220.2
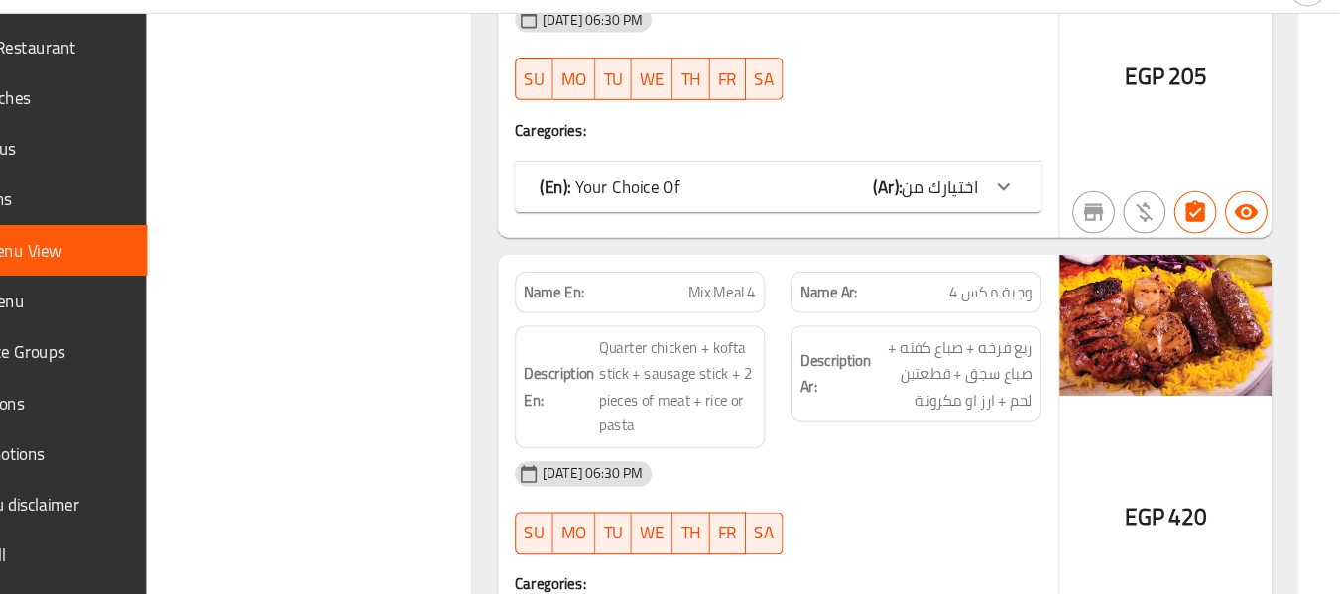
scroll to position [8990, 0]
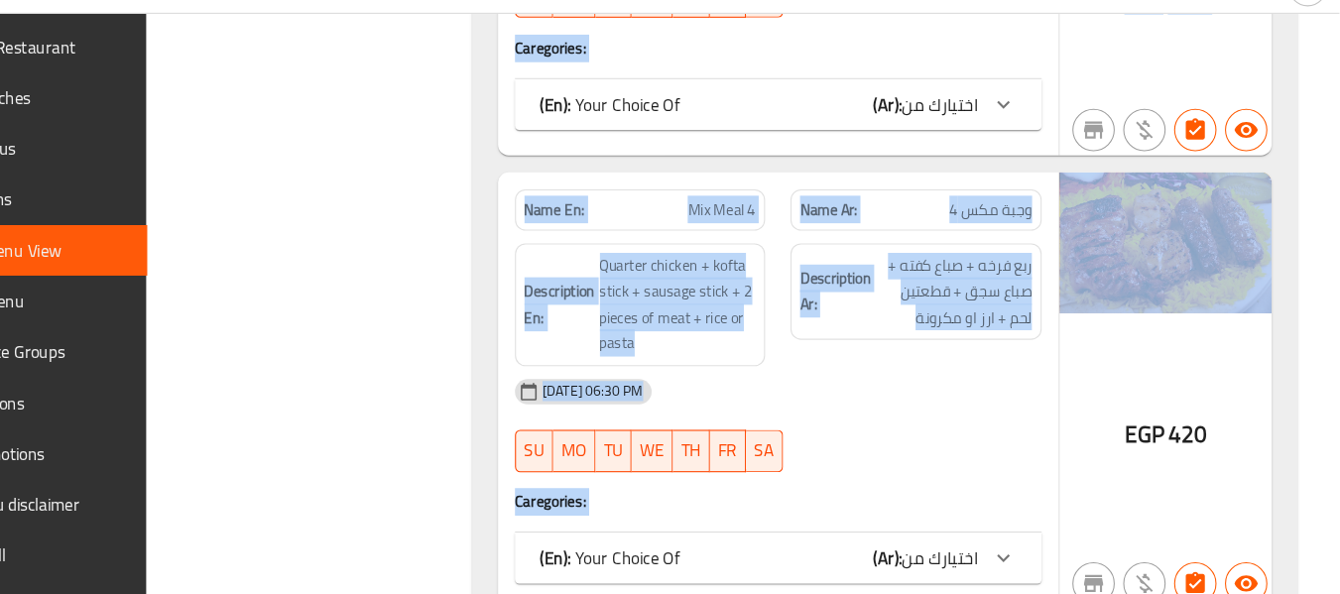
drag, startPoint x: 347, startPoint y: 305, endPoint x: 1318, endPoint y: 304, distance: 970.9
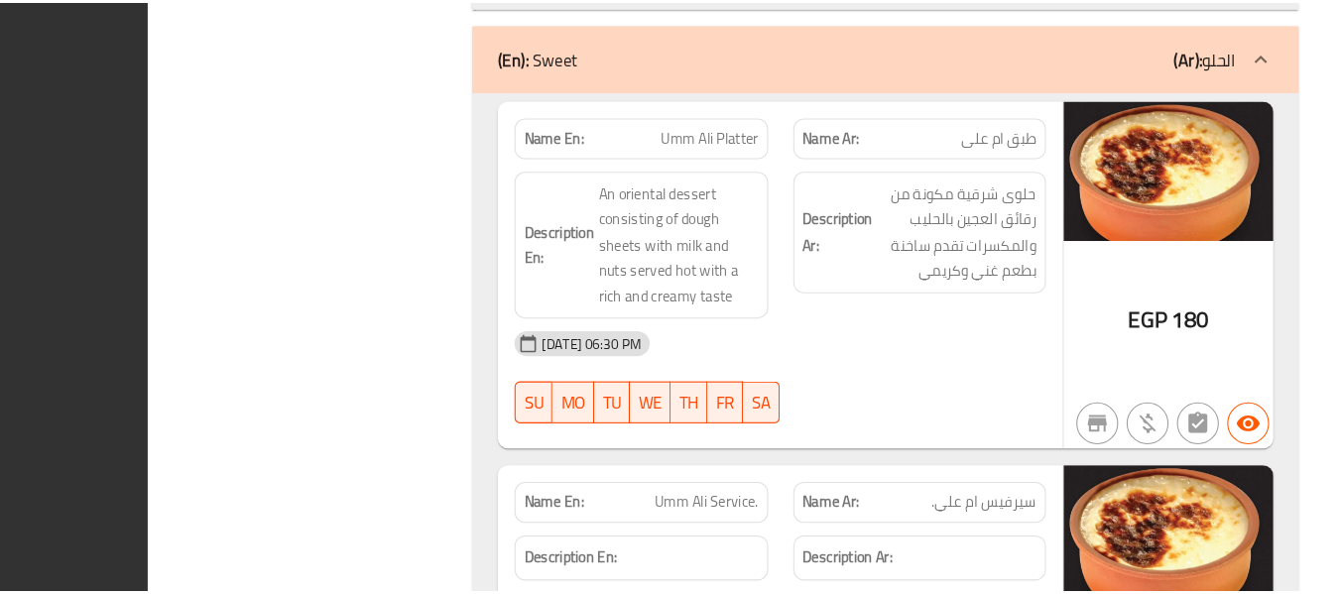
scroll to position [20642, 0]
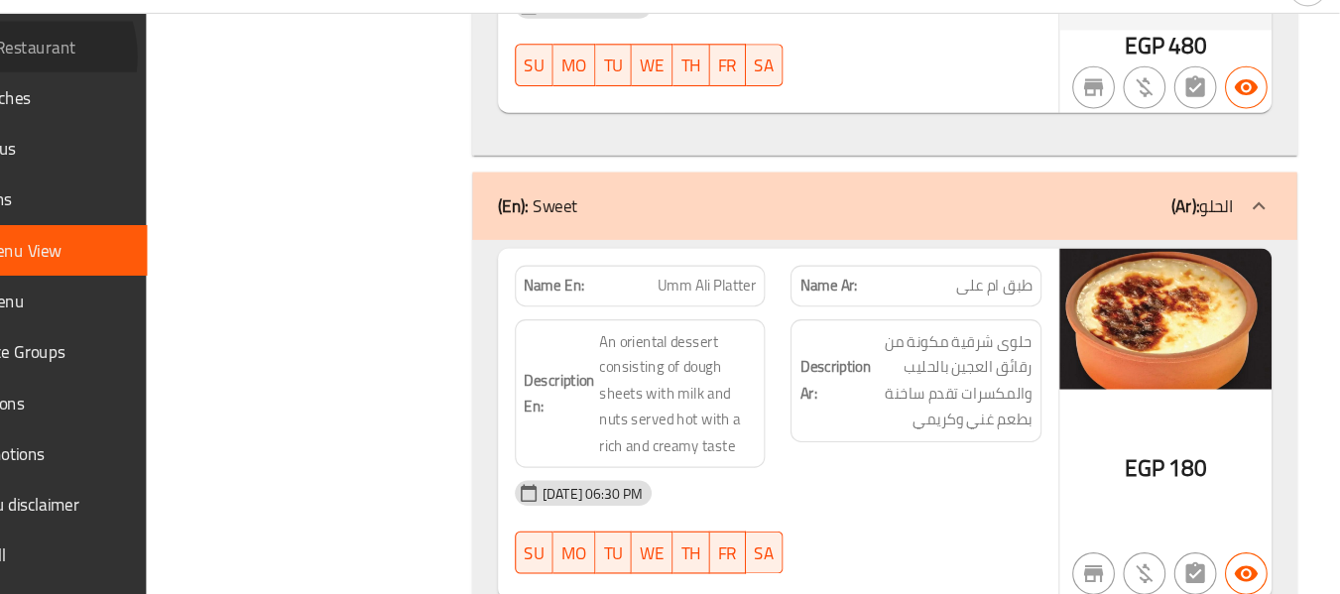
click at [100, 89] on span "Edit Restaurant" at bounding box center [130, 80] width 157 height 24
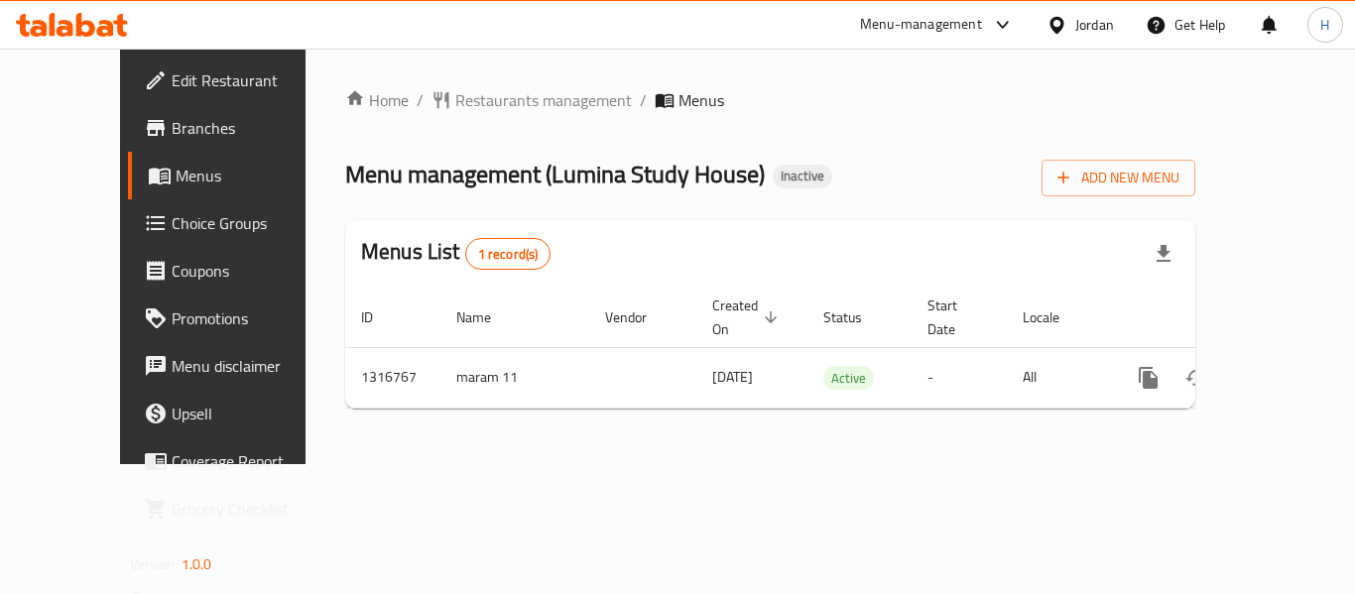
click at [759, 464] on div "Home / Restaurants management / Menus Menu management ( Lumina Study House ) In…" at bounding box center [769, 257] width 929 height 416
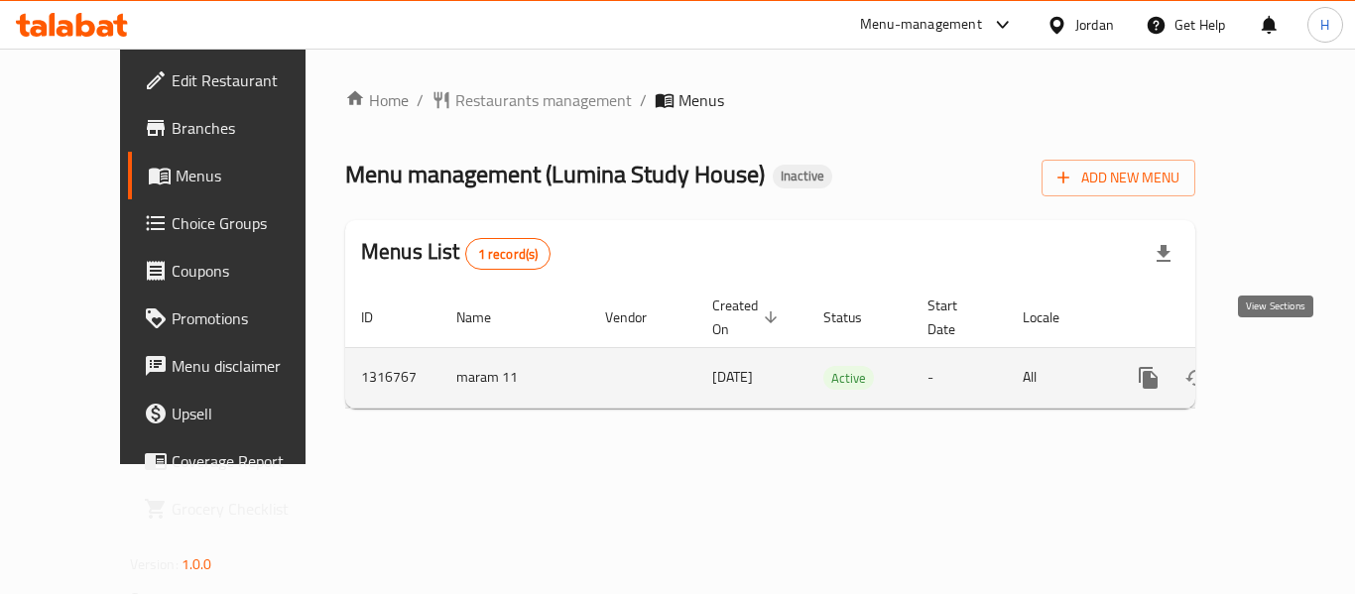
click at [1279, 366] on icon "enhanced table" at bounding box center [1291, 378] width 24 height 24
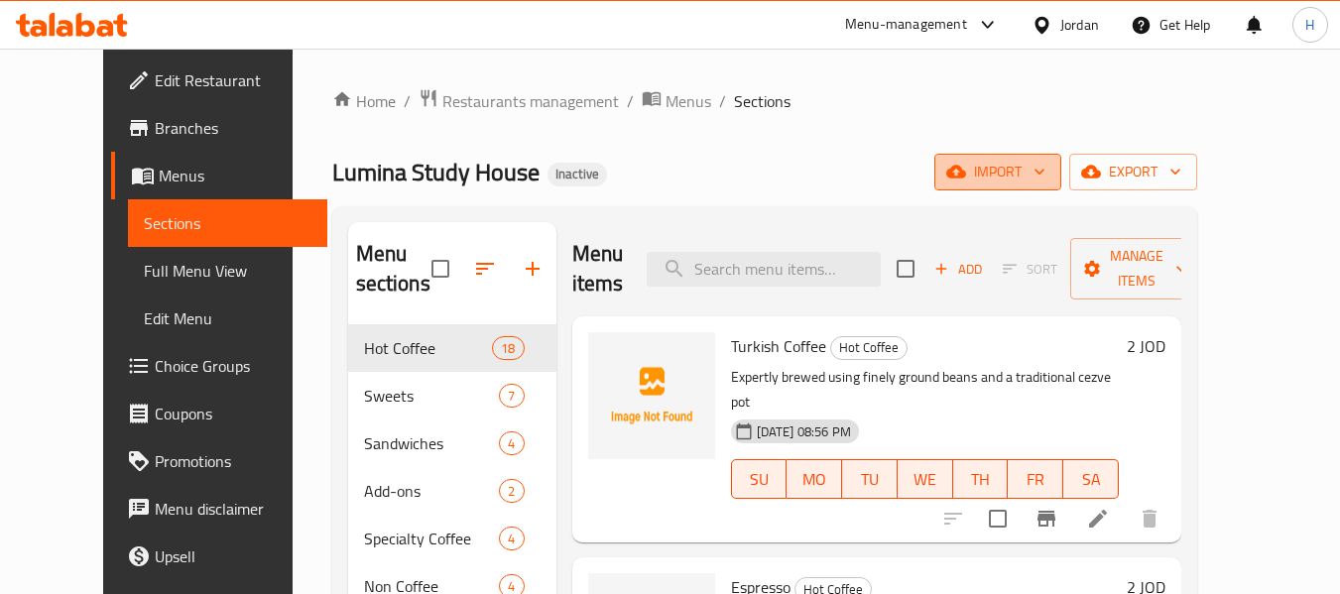
click at [1045, 167] on span "import" at bounding box center [997, 172] width 95 height 25
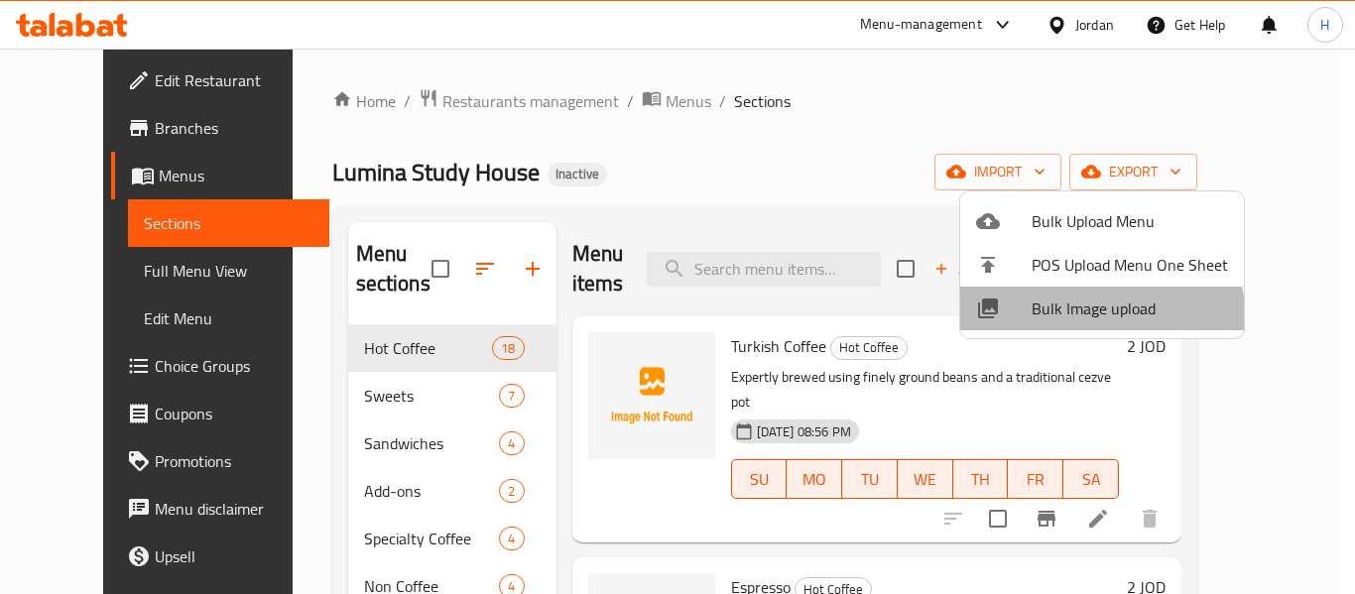
click at [1096, 320] on span "Bulk Image upload" at bounding box center [1129, 309] width 196 height 24
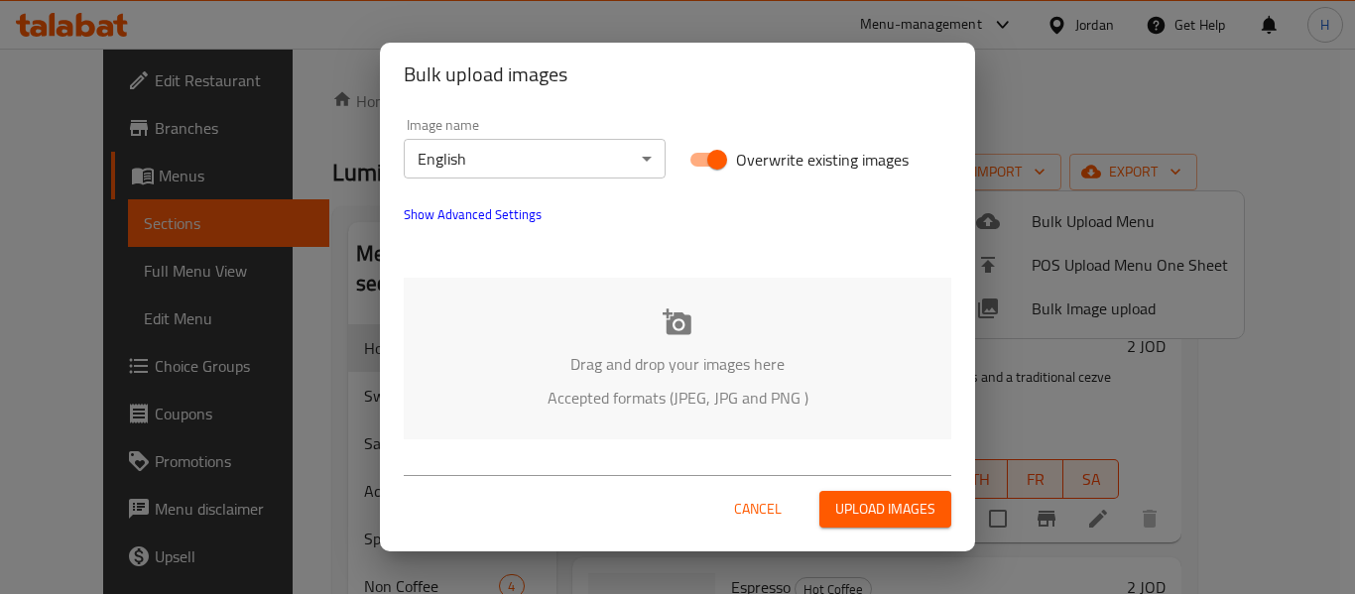
click at [677, 381] on div "Drag and drop your images here Accepted formats (JPEG, JPG and PNG )" at bounding box center [677, 359] width 547 height 162
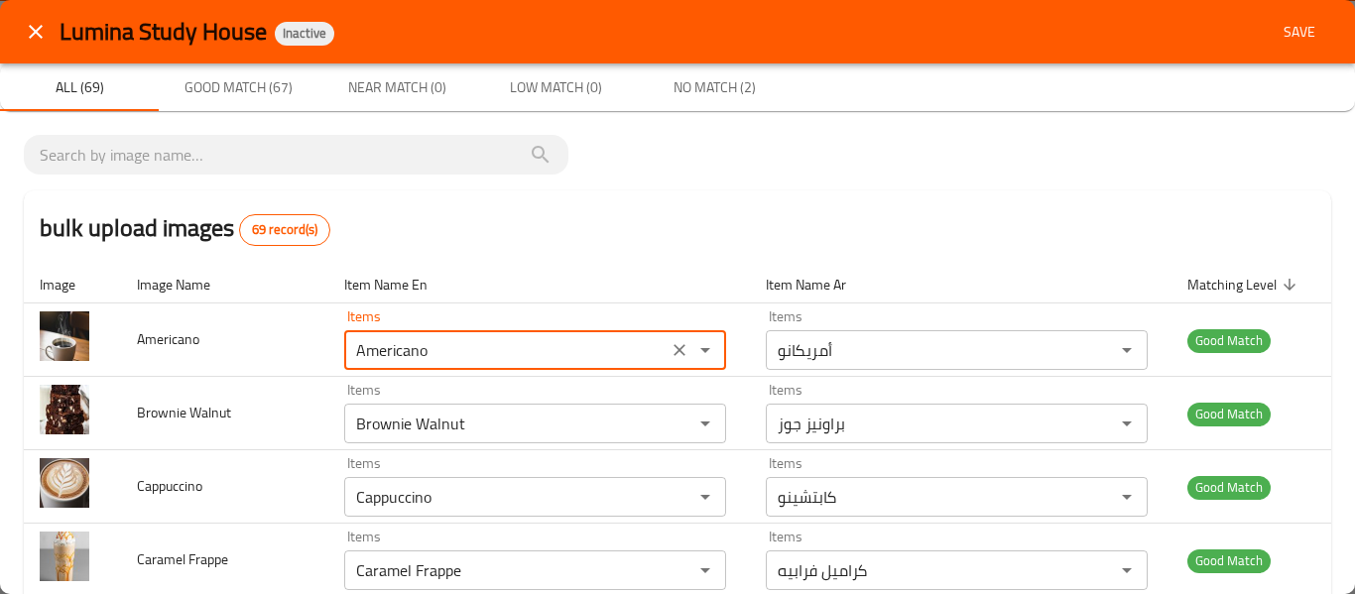
click at [456, 345] on input "Americano" at bounding box center [505, 350] width 311 height 28
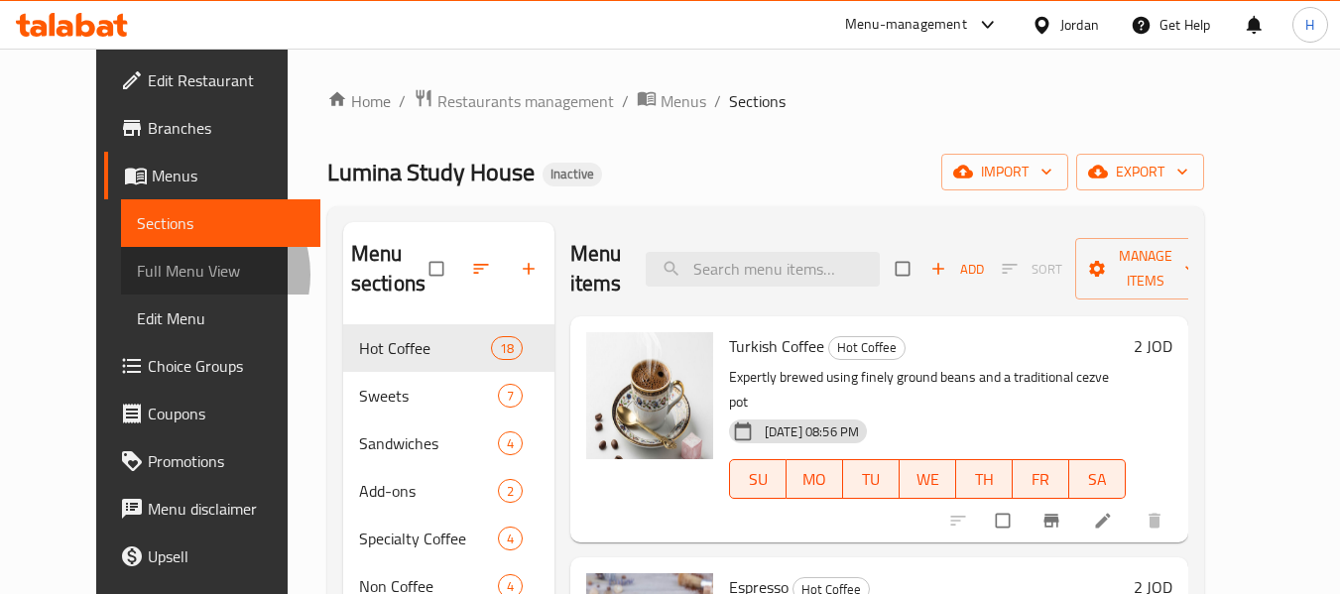
click at [137, 275] on span "Full Menu View" at bounding box center [221, 271] width 168 height 24
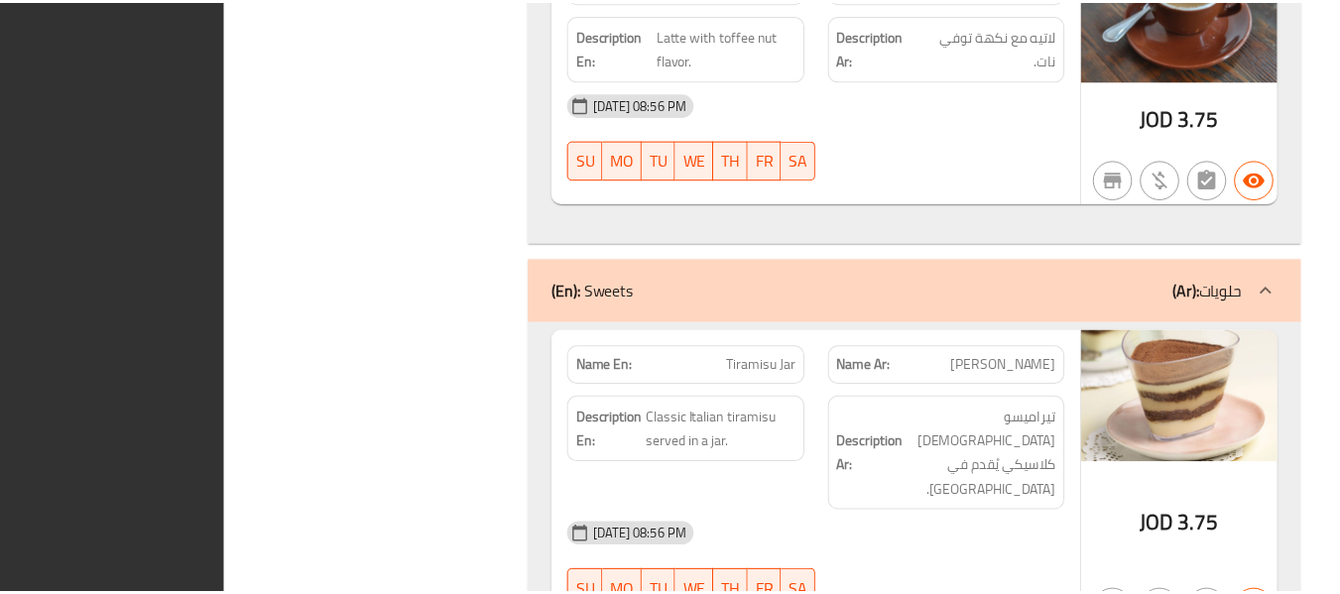
scroll to position [5526, 0]
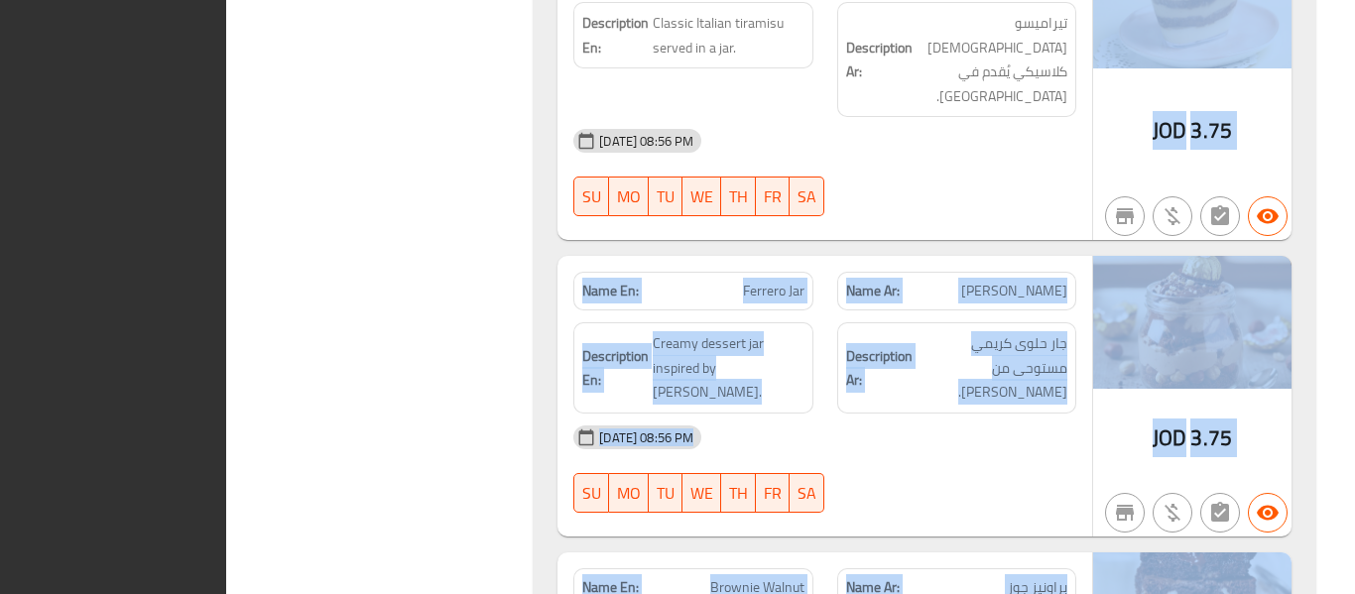
drag, startPoint x: 1350, startPoint y: 543, endPoint x: 1354, endPoint y: 85, distance: 458.2
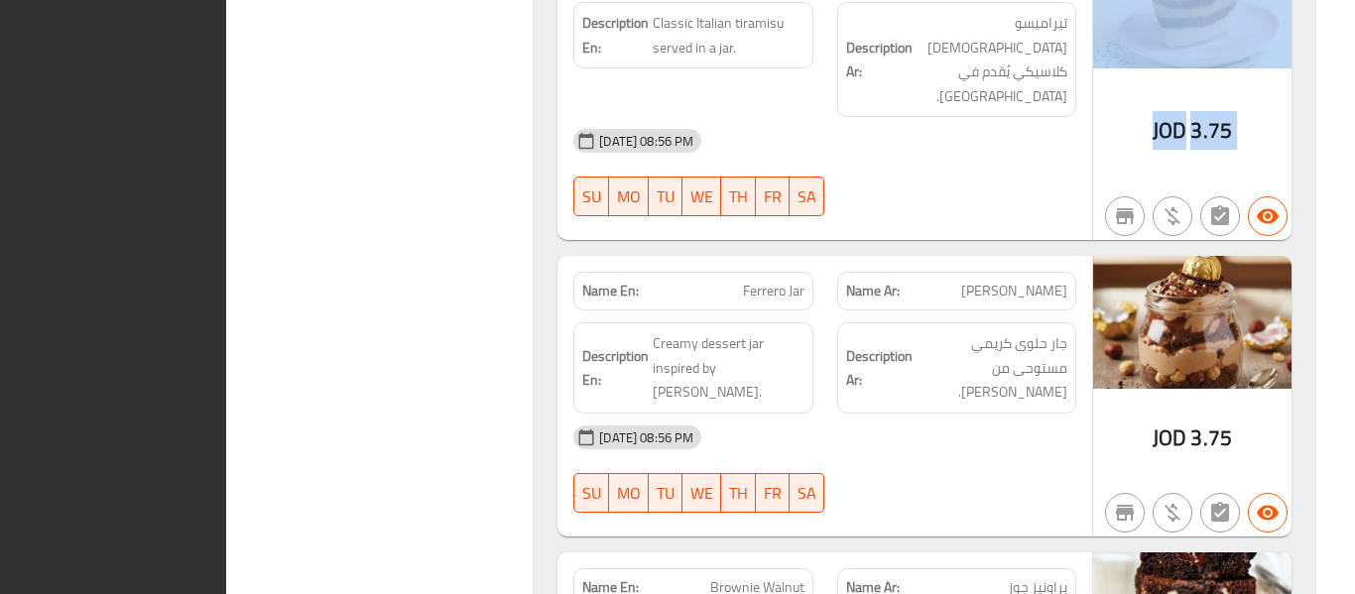
drag, startPoint x: 1353, startPoint y: 198, endPoint x: 1353, endPoint y: 47, distance: 151.7
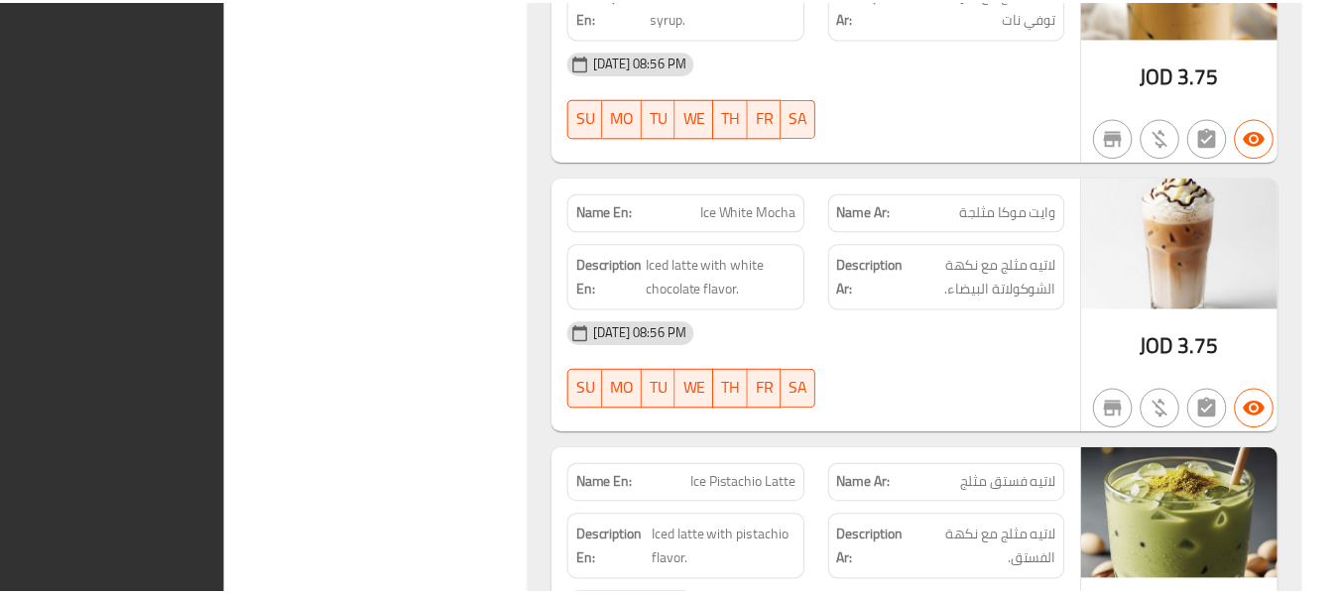
scroll to position [19410, 0]
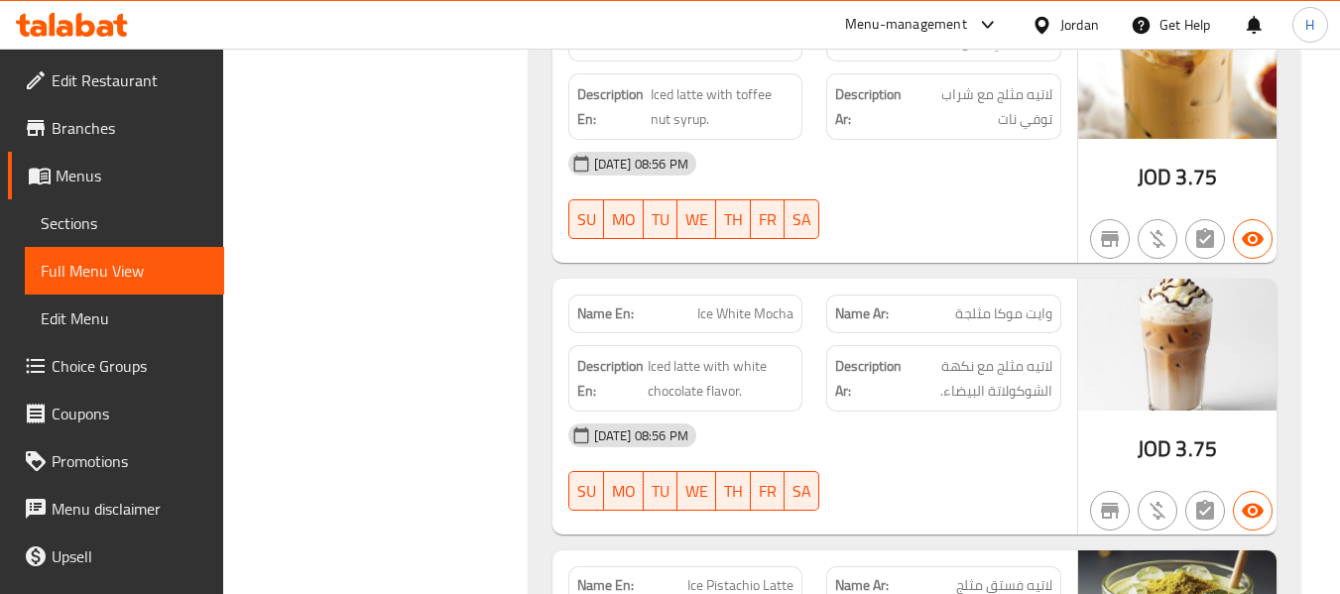
click at [1069, 36] on div "Jordan" at bounding box center [1079, 25] width 39 height 22
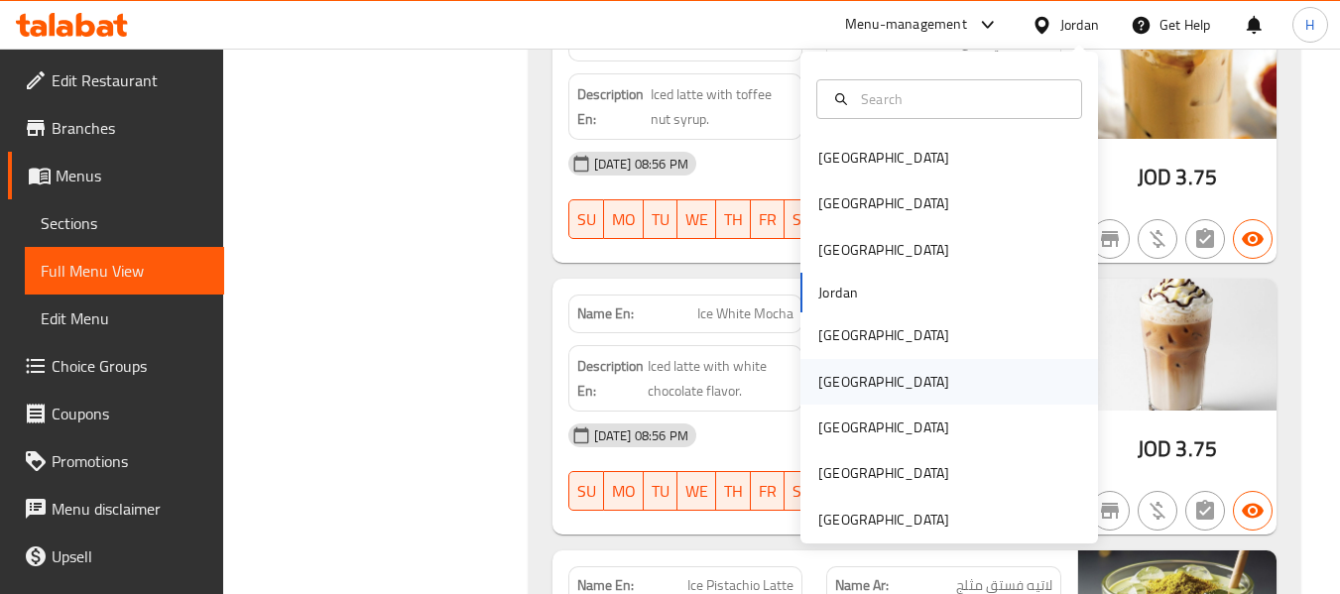
click at [894, 380] on div "Oman" at bounding box center [949, 382] width 298 height 46
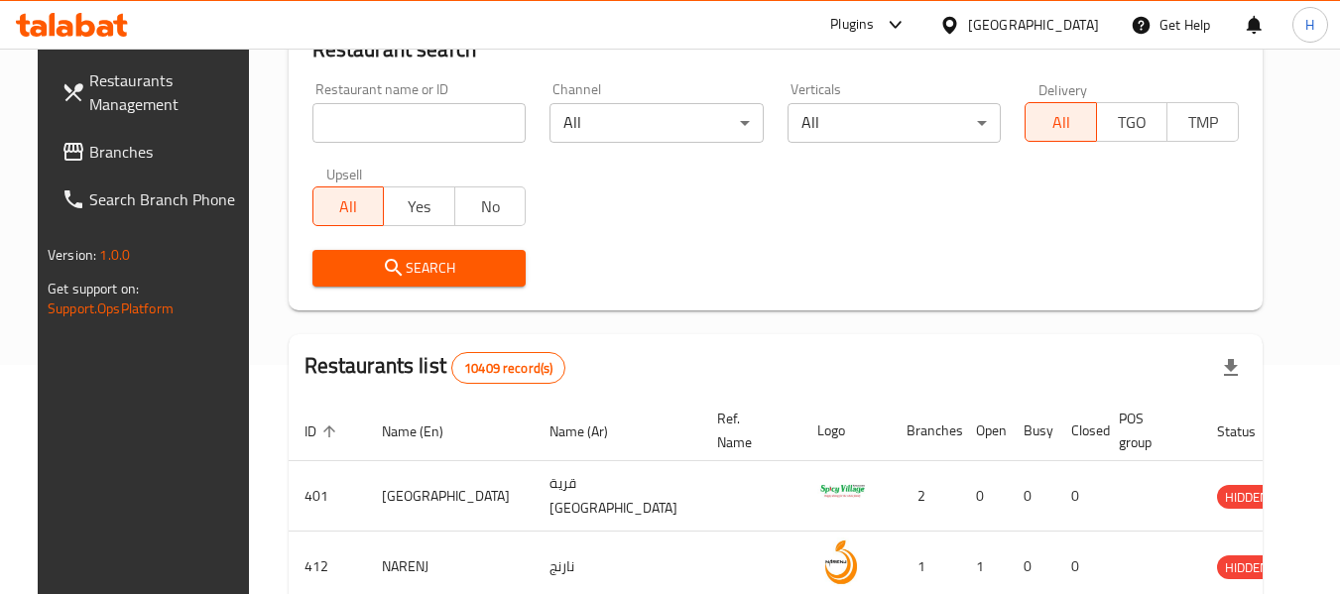
scroll to position [200, 0]
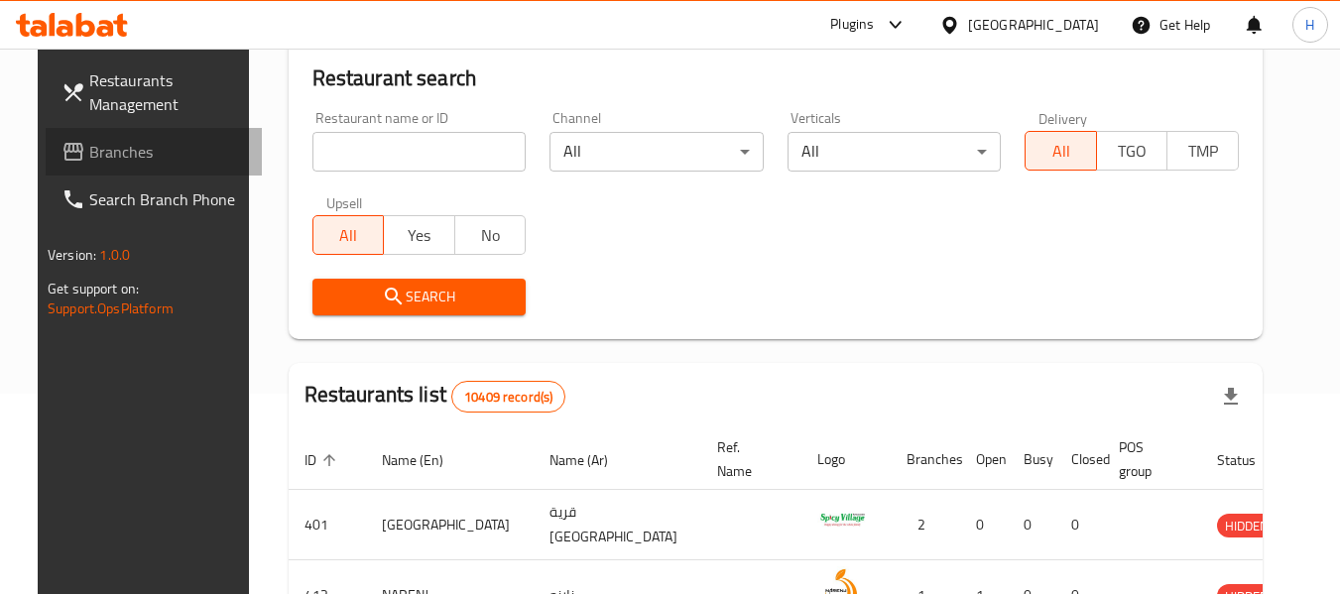
click at [88, 133] on link "Branches" at bounding box center [154, 152] width 216 height 48
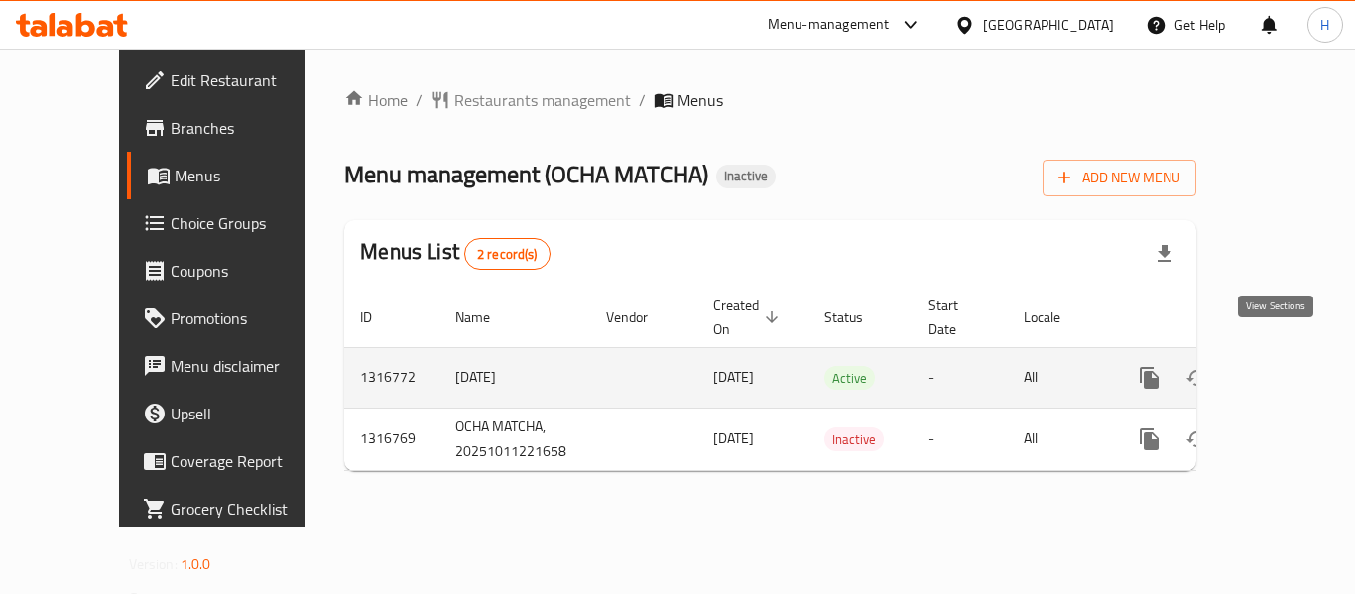
click at [1284, 366] on icon "enhanced table" at bounding box center [1292, 378] width 24 height 24
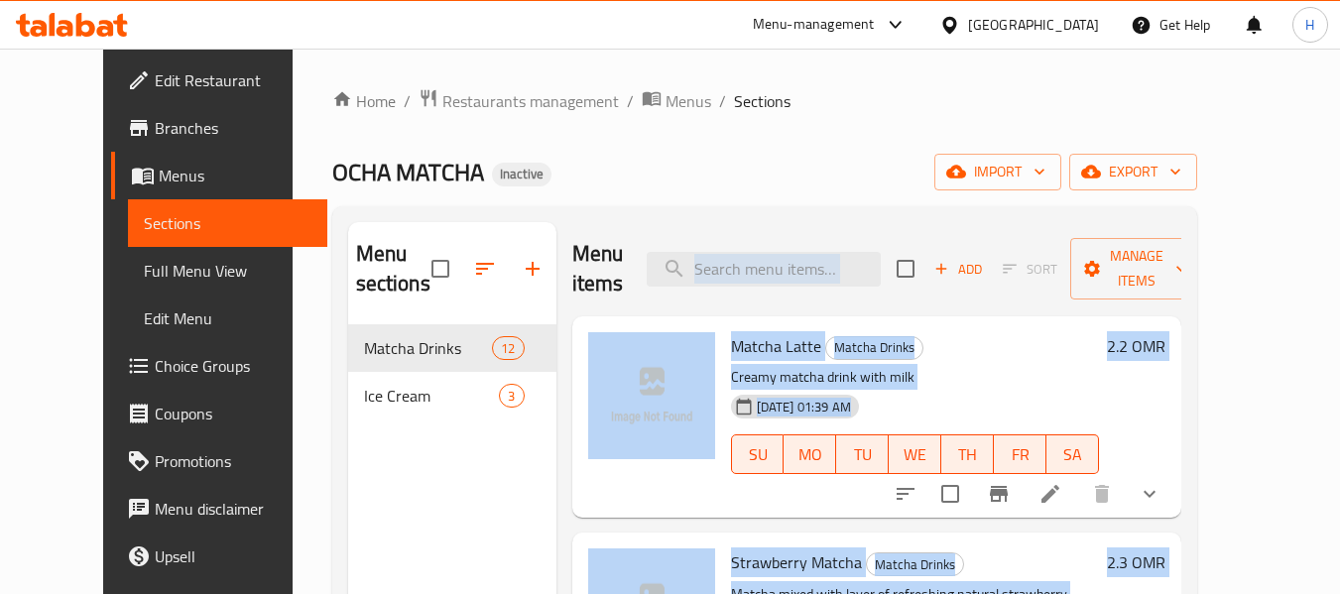
drag, startPoint x: 1284, startPoint y: 353, endPoint x: 824, endPoint y: 236, distance: 474.8
click at [824, 236] on div "Menu items Add Sort Manage items" at bounding box center [876, 269] width 609 height 94
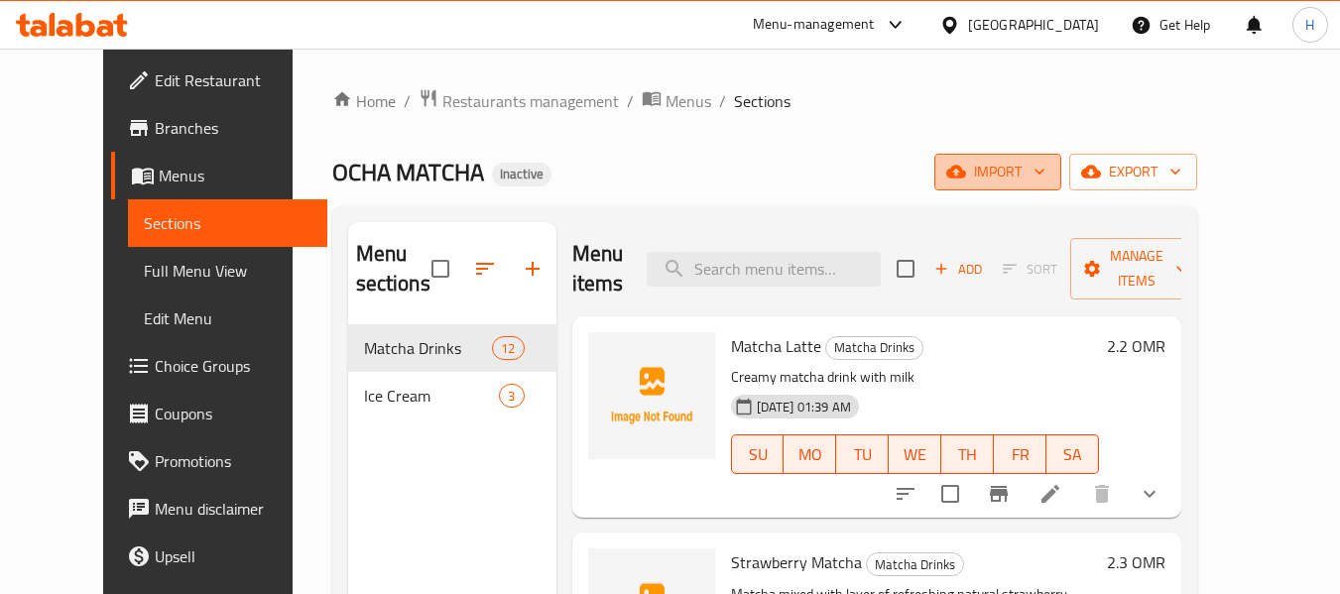
click at [1045, 161] on span "import" at bounding box center [997, 172] width 95 height 25
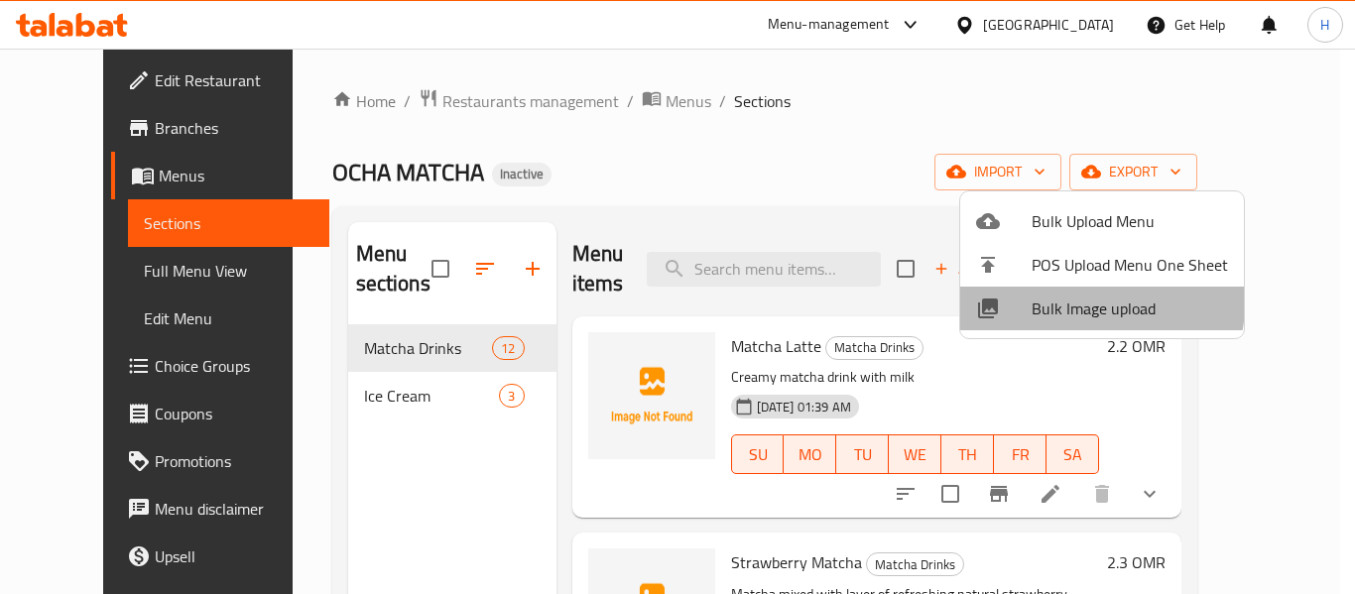
click at [1090, 303] on span "Bulk Image upload" at bounding box center [1129, 309] width 196 height 24
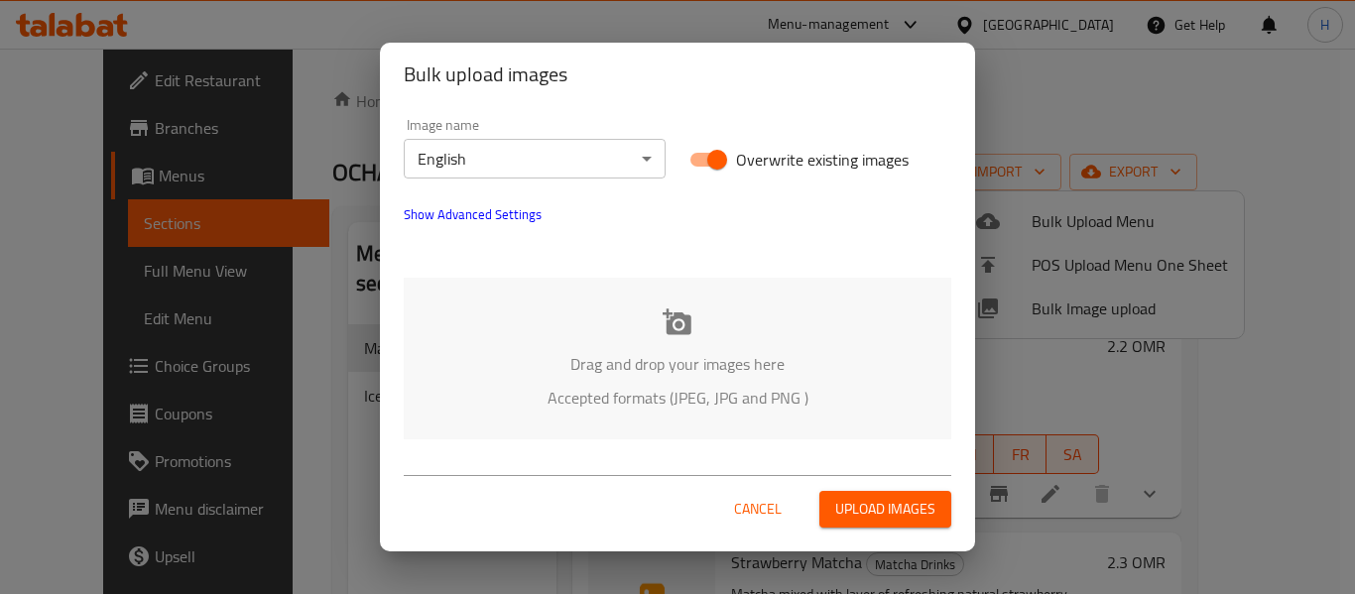
click at [649, 344] on div "Drag and drop your images here Accepted formats (JPEG, JPG and PNG )" at bounding box center [677, 359] width 547 height 162
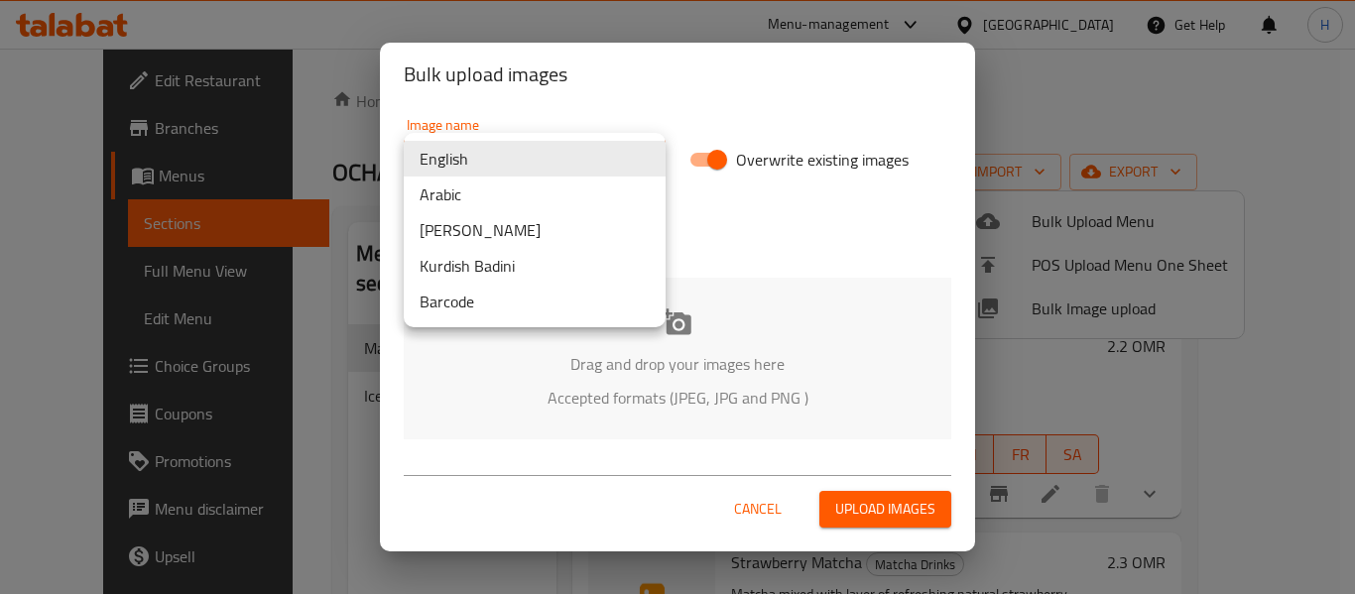
click at [552, 153] on body "​ Menu-management [GEOGRAPHIC_DATA] Get Help H Edit Restaurant Branches Menus S…" at bounding box center [677, 321] width 1355 height 545
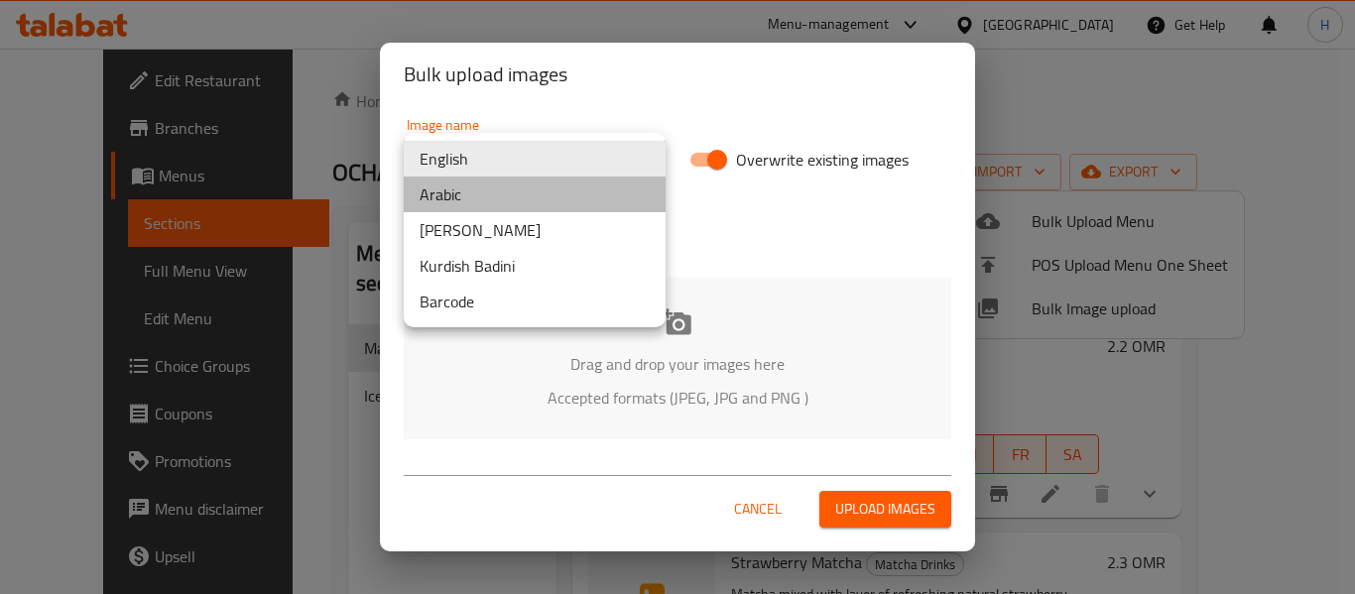
click at [545, 190] on li "Arabic" at bounding box center [535, 195] width 262 height 36
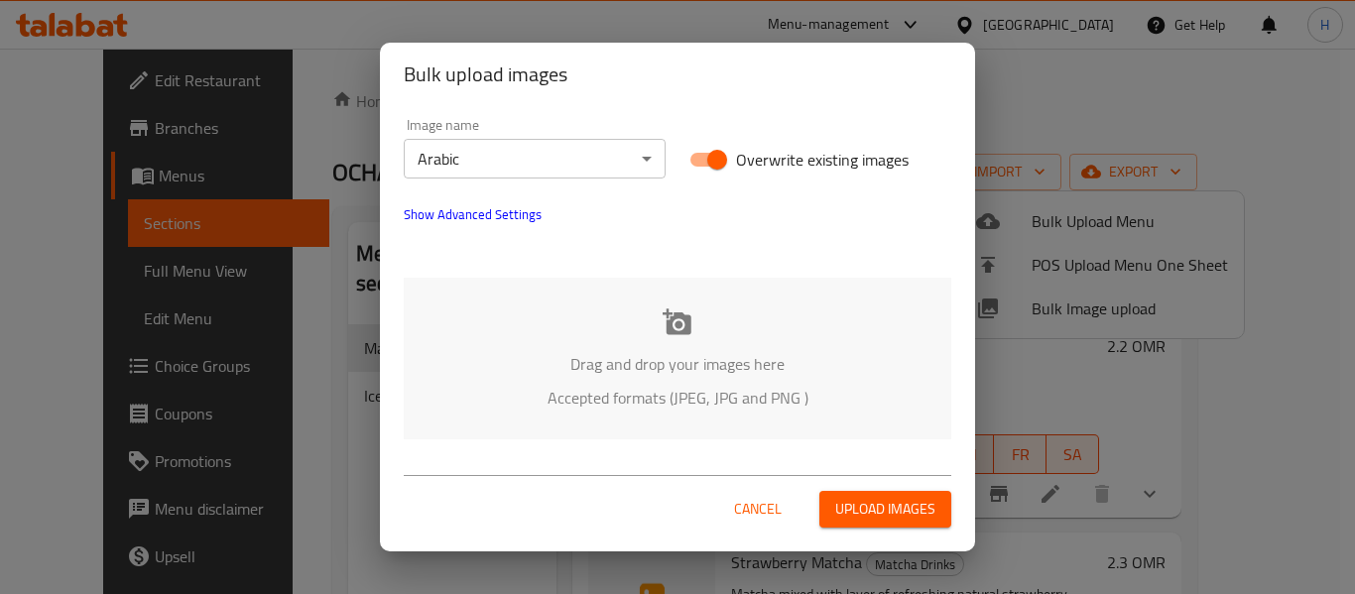
click at [562, 355] on p "Drag and drop your images here" at bounding box center [677, 364] width 488 height 24
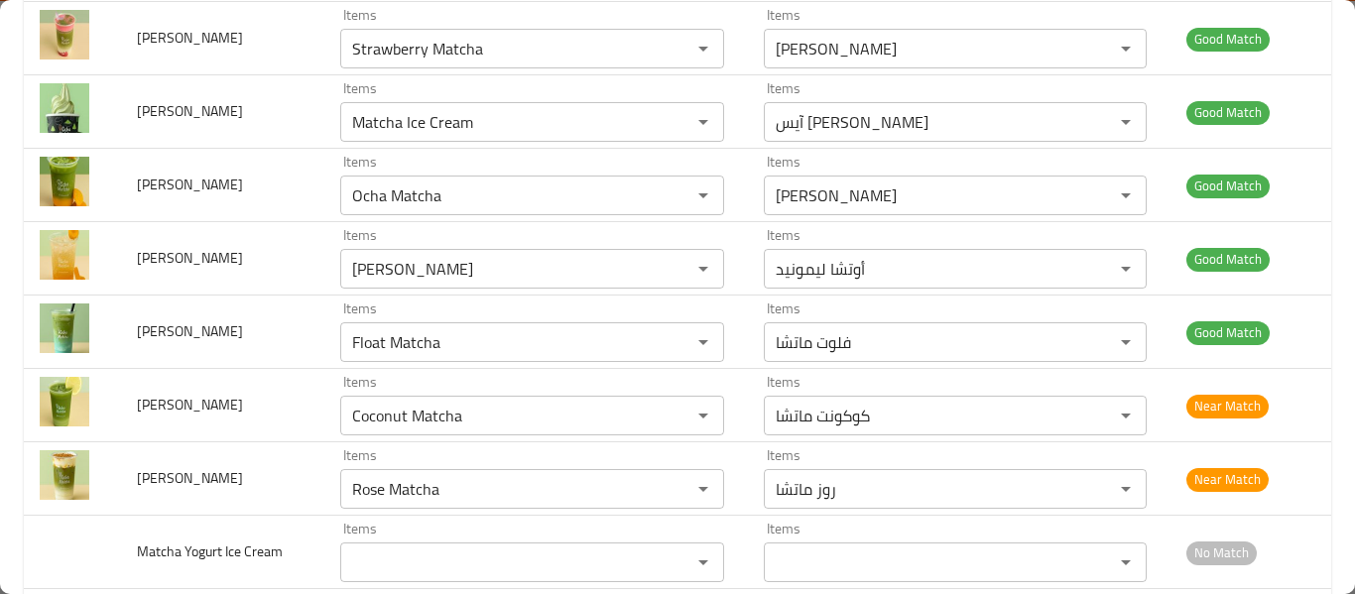
scroll to position [630, 0]
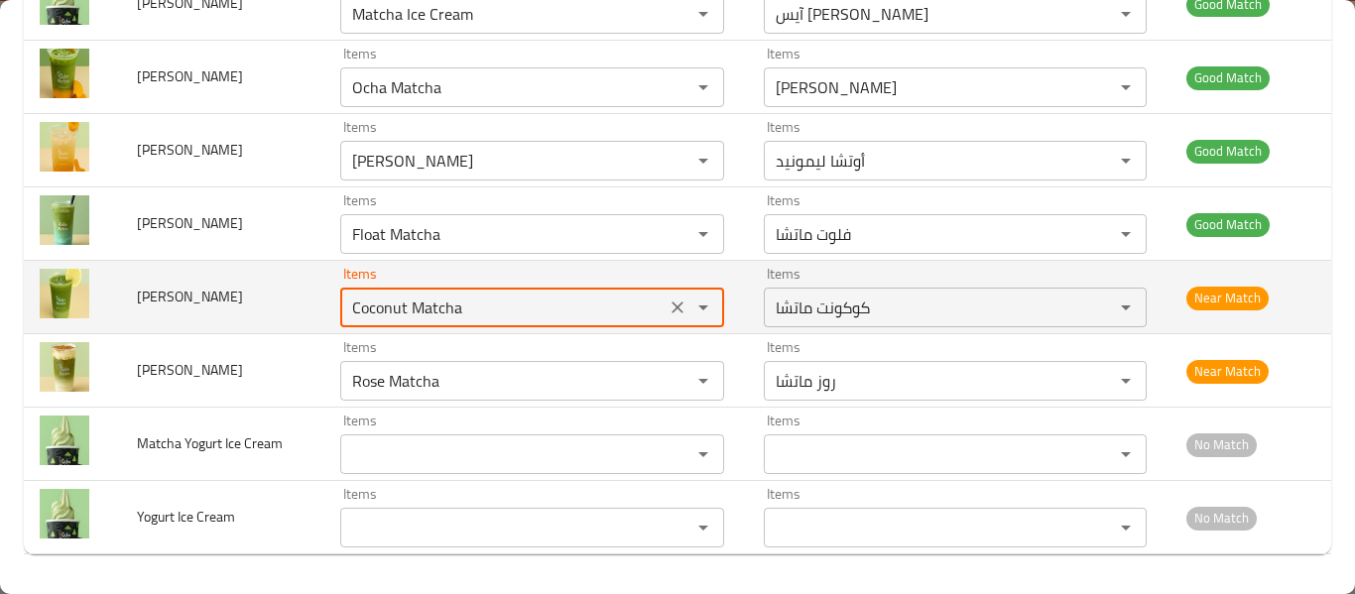
click at [516, 306] on ماتشا "Coconut Matcha" at bounding box center [502, 308] width 313 height 28
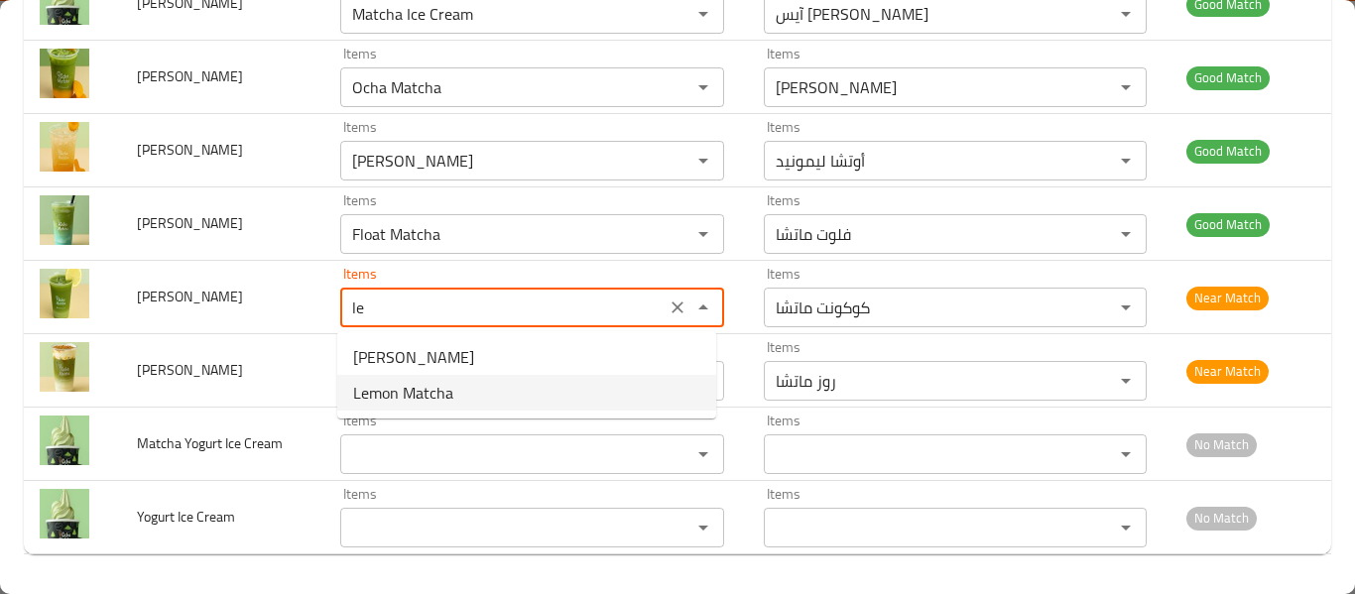
click at [472, 398] on ماتشا-option-1 "Lemon Matcha" at bounding box center [526, 393] width 379 height 36
type ماتشا "Lemon Matcha"
type ماتشا-ar "ماتشا بالليمون"
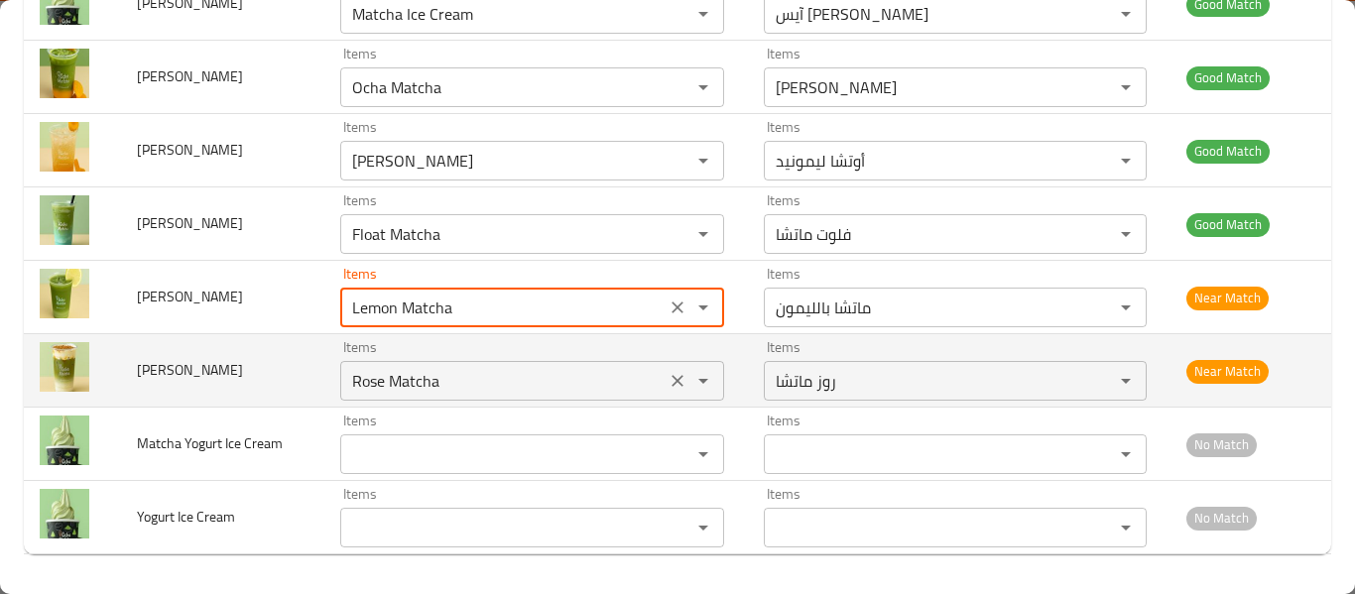
type ماتشا "Lemon Matcha"
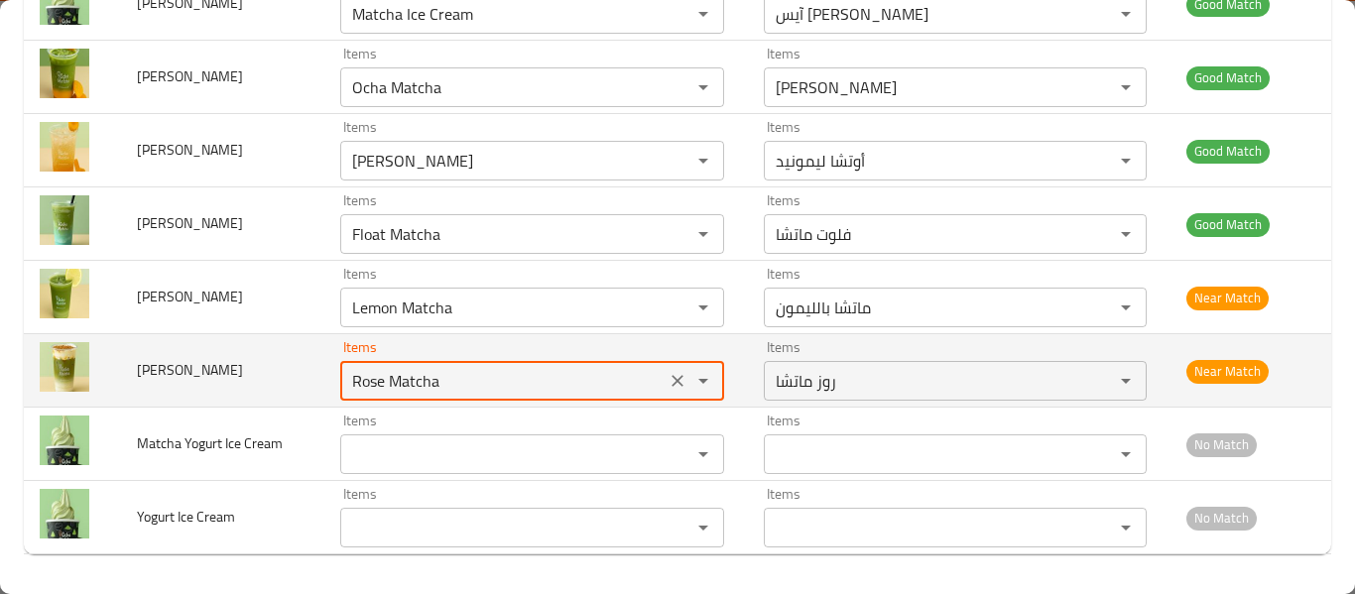
click at [470, 395] on ماتشا "Rose Matcha" at bounding box center [502, 381] width 313 height 28
type ماتشا ";"
type ماتشا "l"
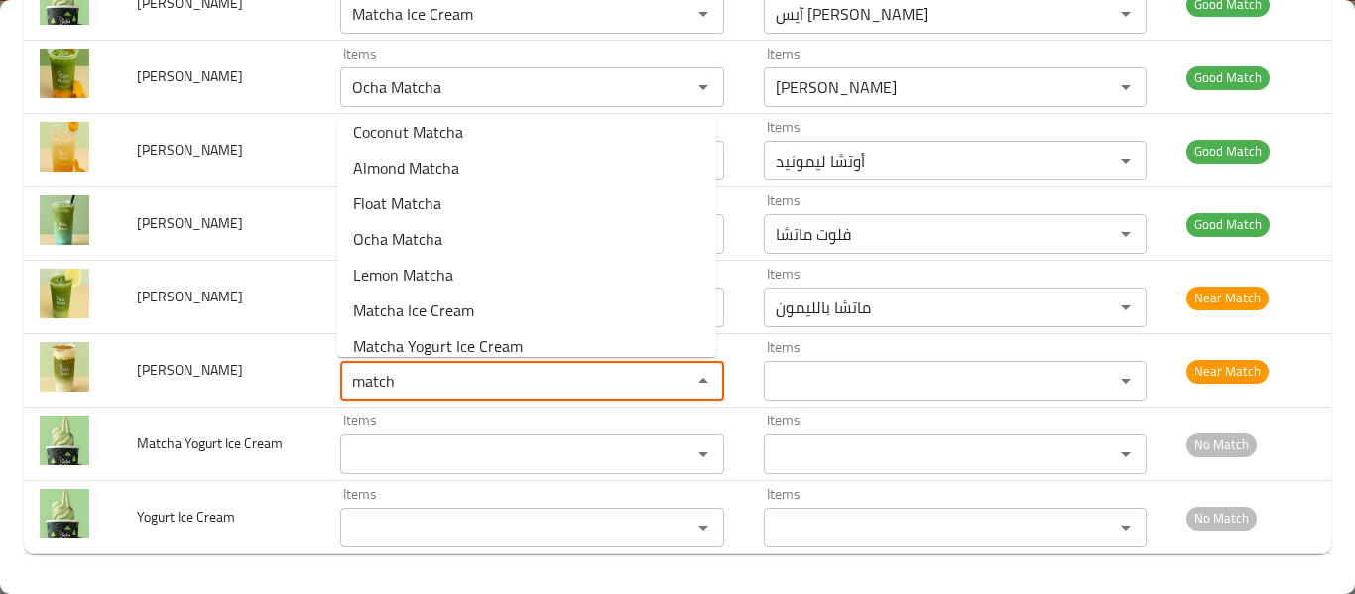
scroll to position [206, 0]
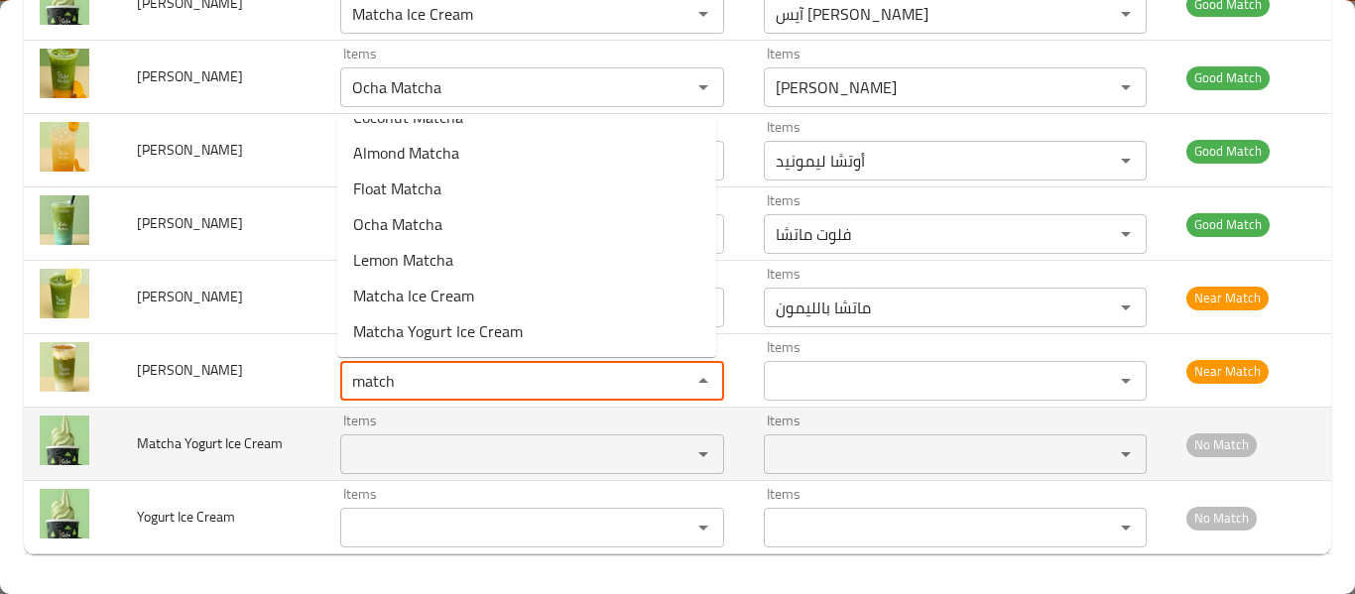
type ماتشا "match"
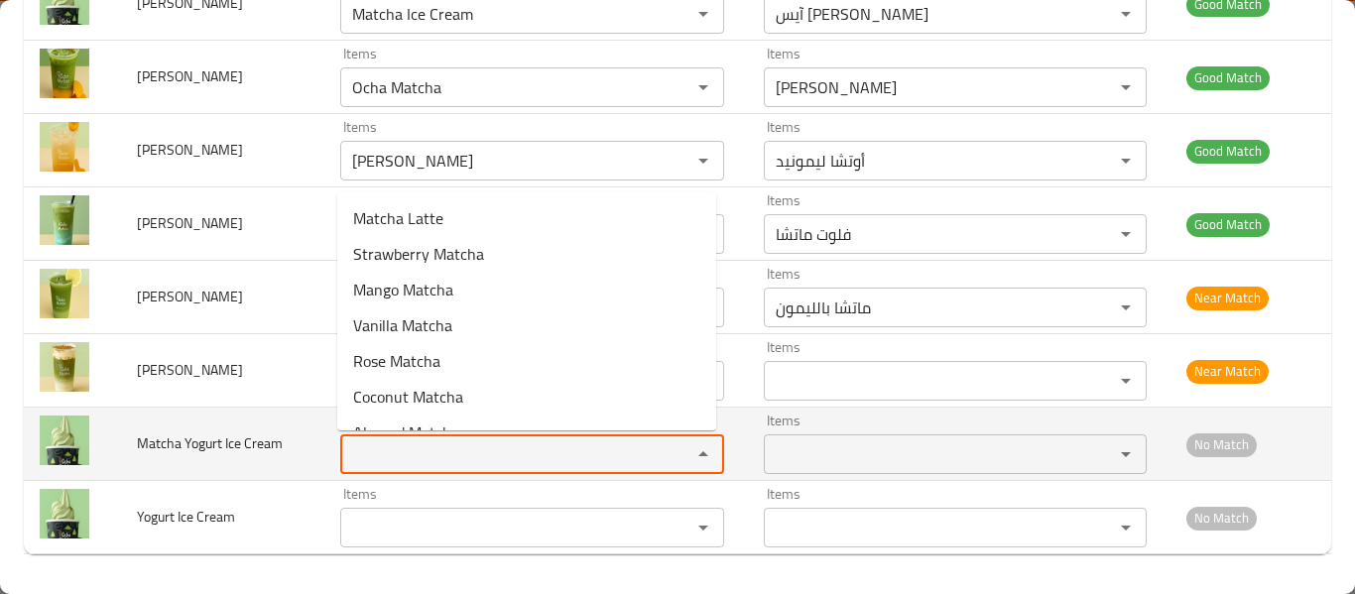
click at [517, 451] on Cream "Items" at bounding box center [502, 454] width 313 height 28
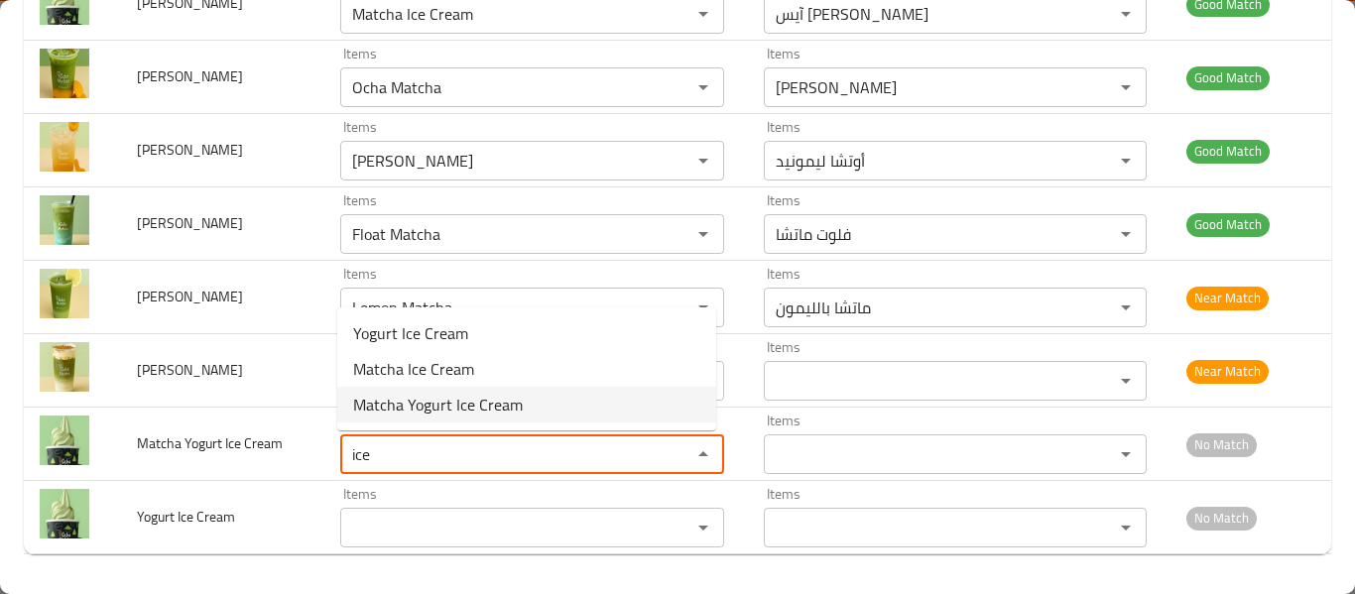
click at [498, 393] on span "Matcha Yogurt Ice Cream" at bounding box center [438, 405] width 170 height 24
type Cream "Matcha Yogurt Ice Cream"
type Cream-ar "آيس [PERSON_NAME]"
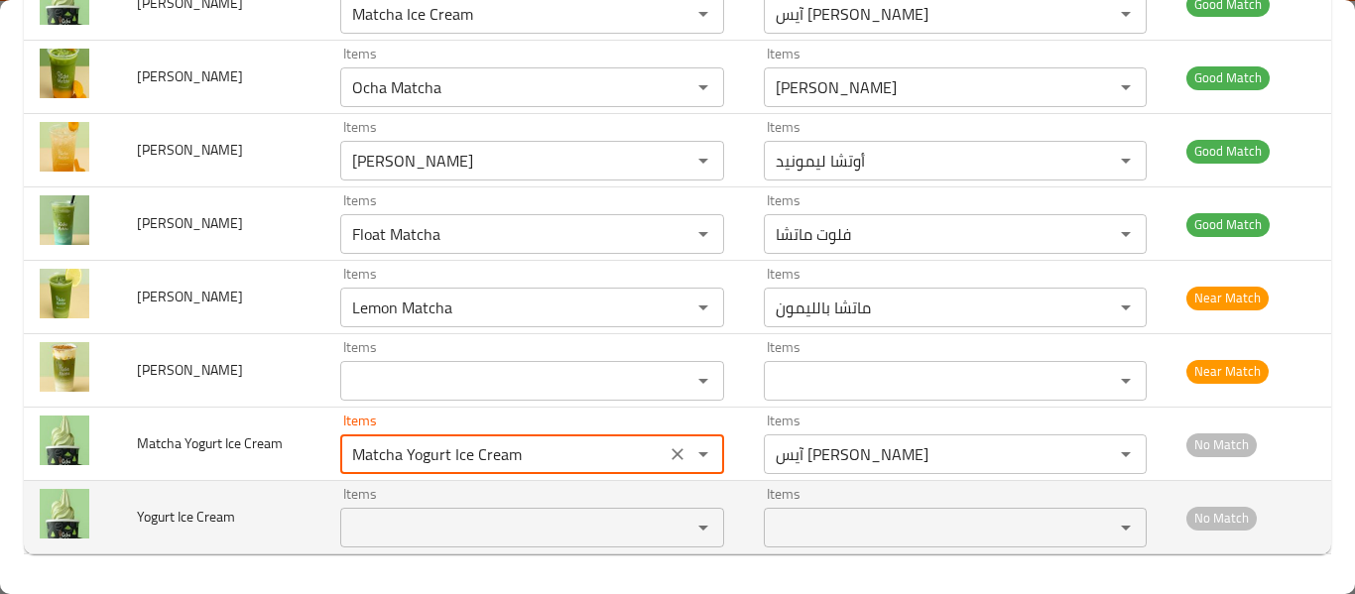
type Cream "Matcha Yogurt Ice Cream"
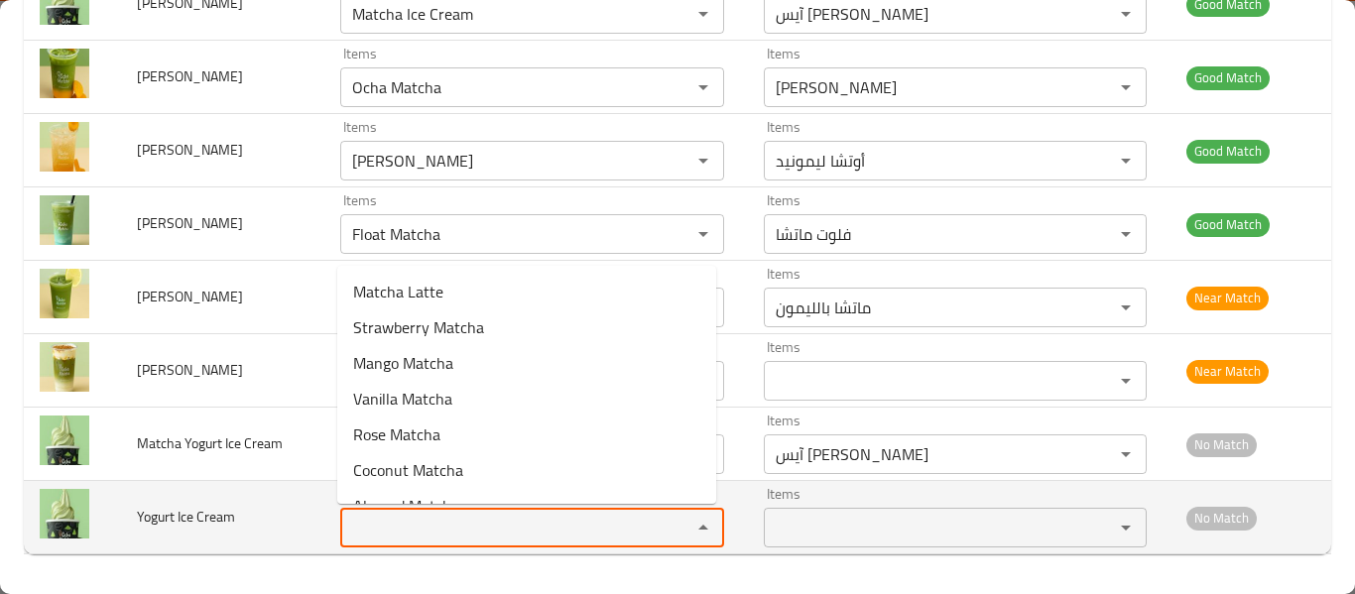
click at [469, 531] on Cream "Items" at bounding box center [502, 528] width 313 height 28
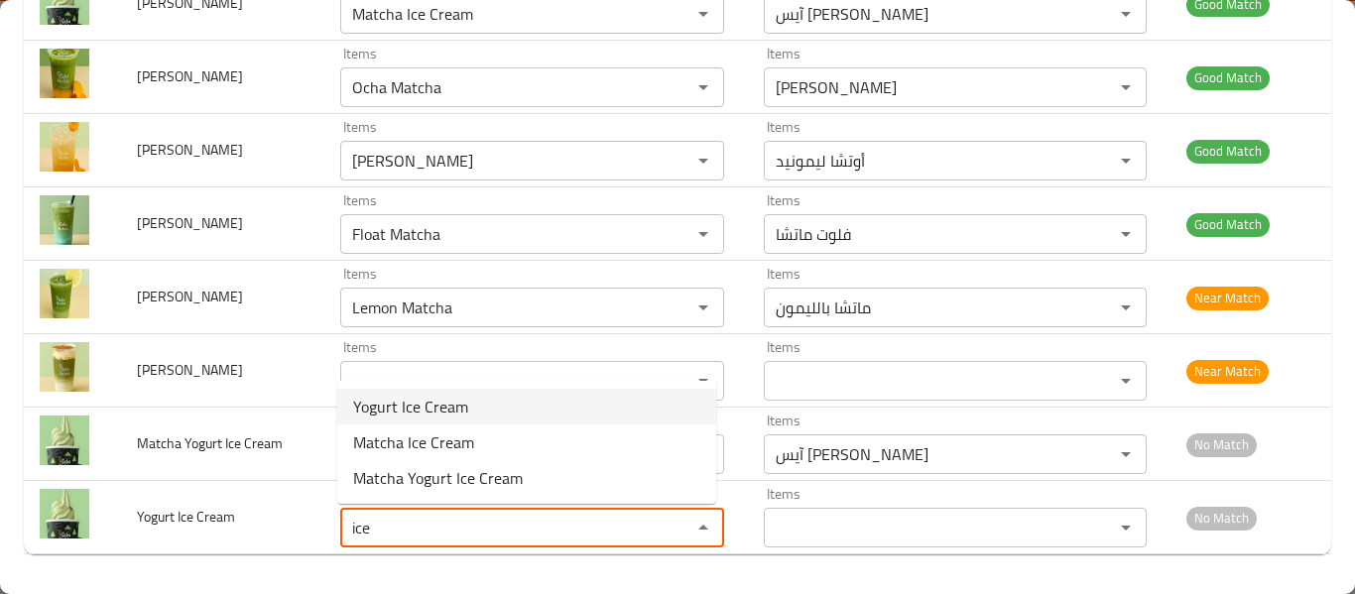
click at [456, 408] on span "Yogurt Ice Cream" at bounding box center [410, 407] width 115 height 24
type Cream "Yogurt Ice Cream"
type Cream-ar "آيس [PERSON_NAME]"
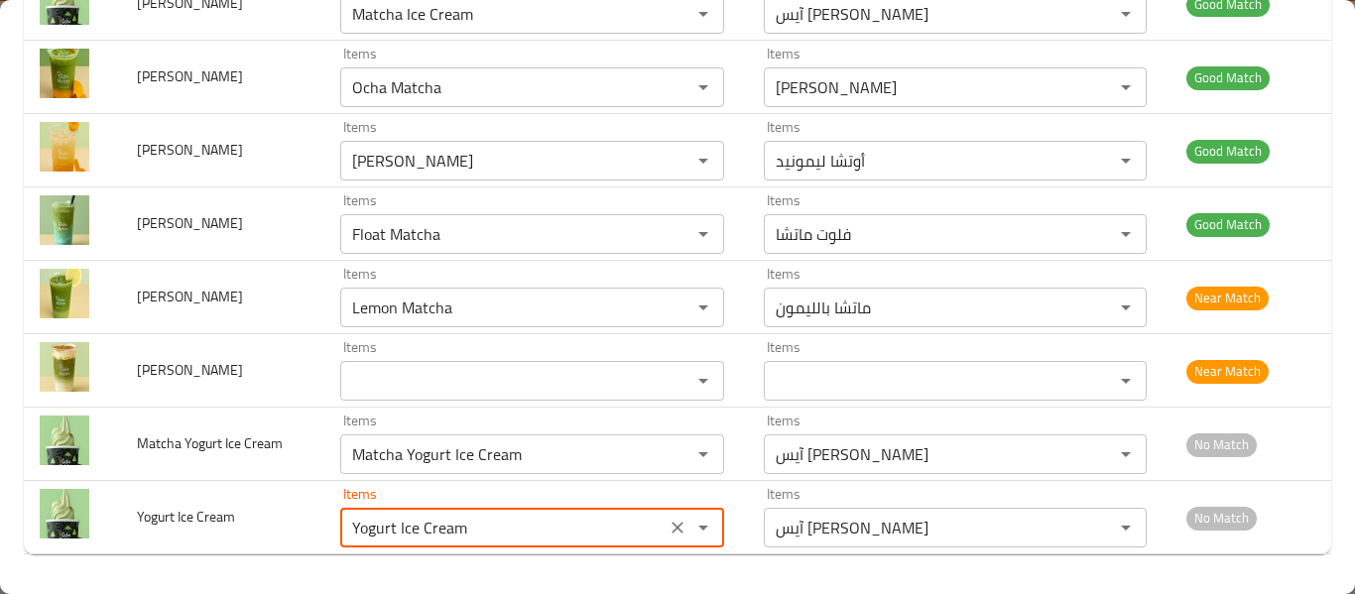
type Cream "Yogurt Ice Cream"
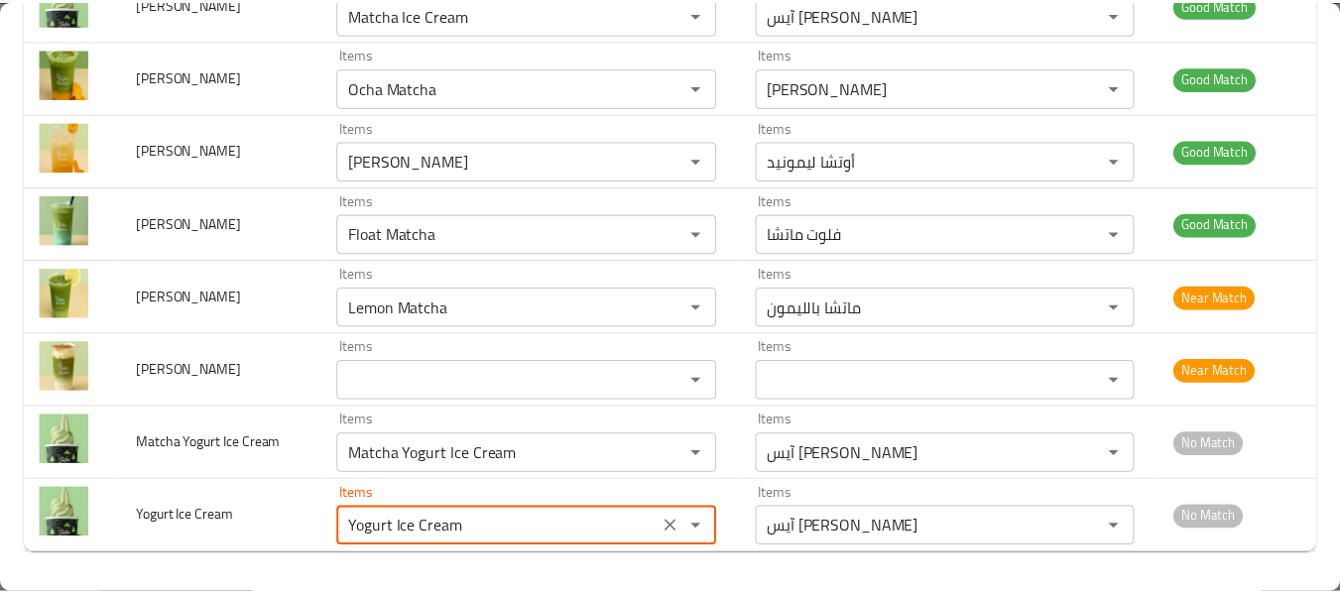
scroll to position [0, 0]
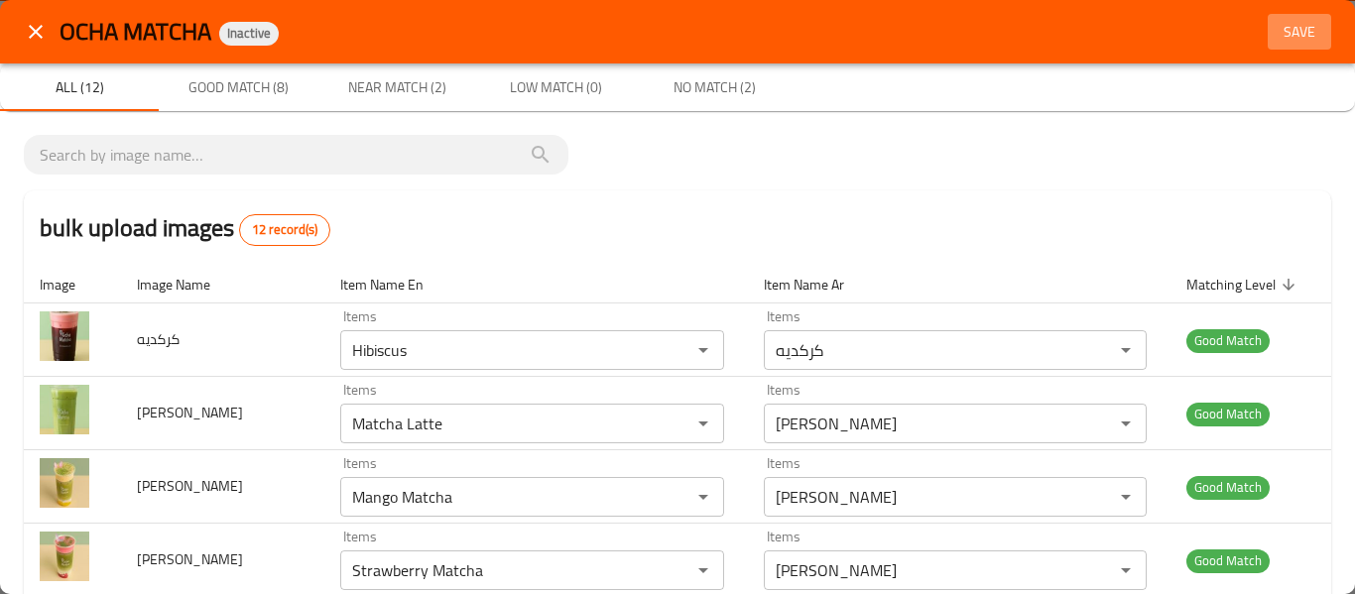
click at [1297, 34] on span "Save" at bounding box center [1299, 32] width 48 height 25
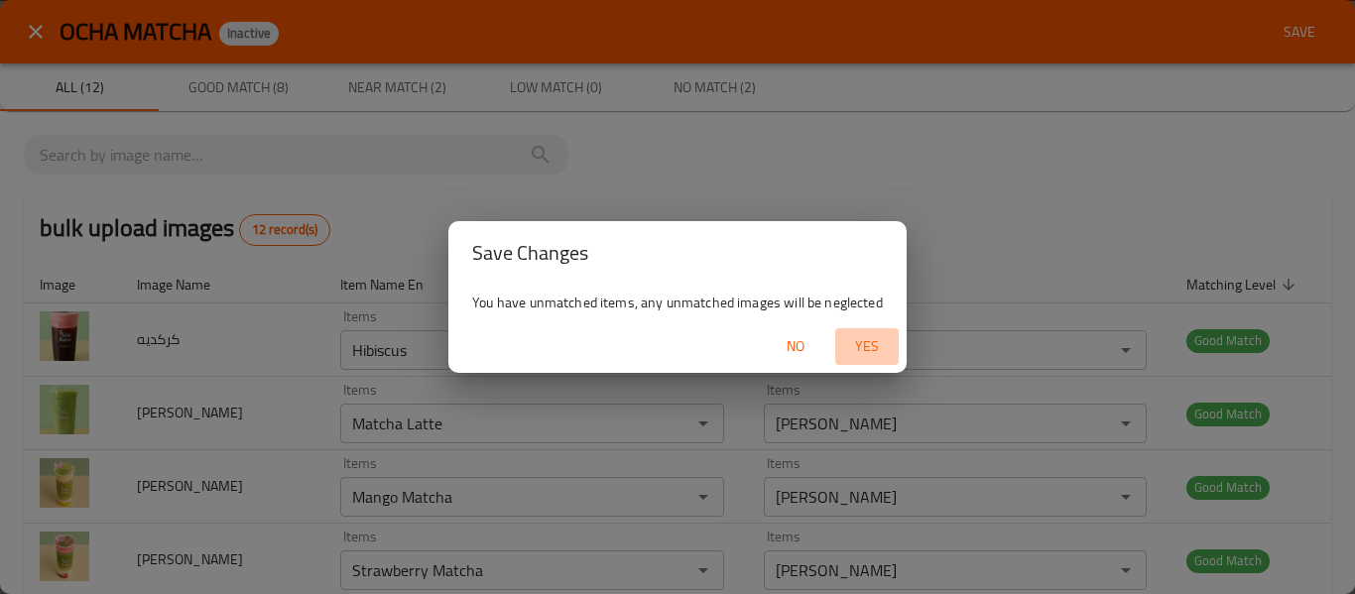
click at [874, 347] on span "Yes" at bounding box center [867, 346] width 48 height 25
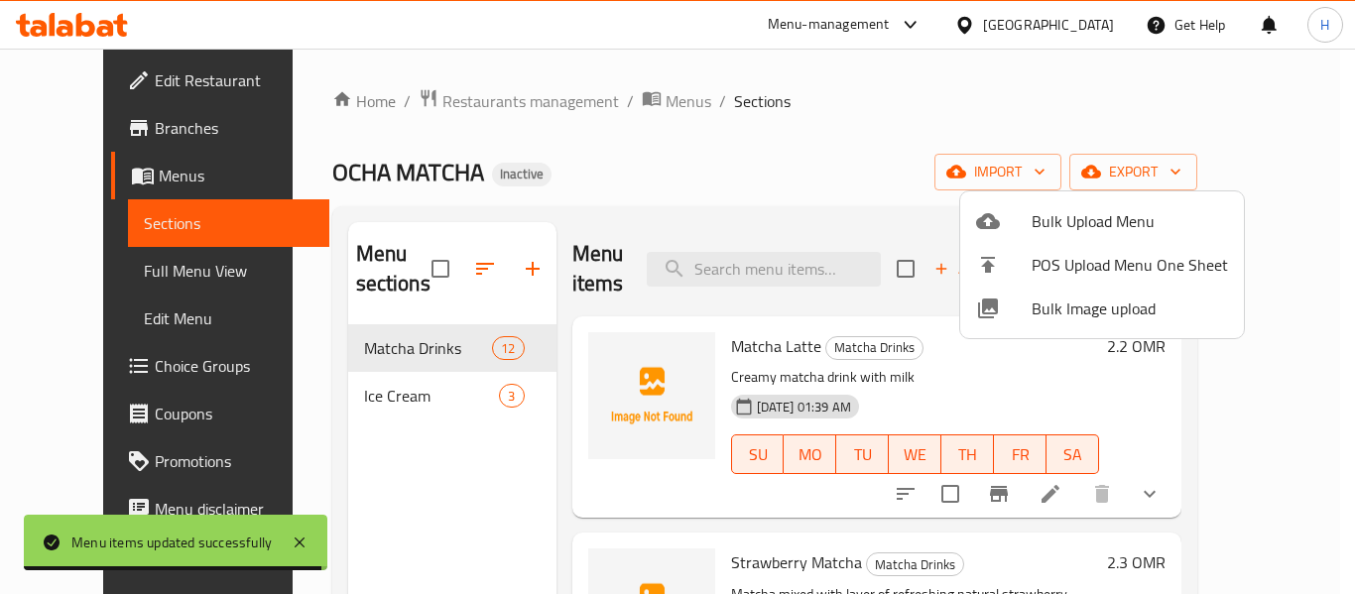
click at [145, 285] on div at bounding box center [677, 297] width 1355 height 594
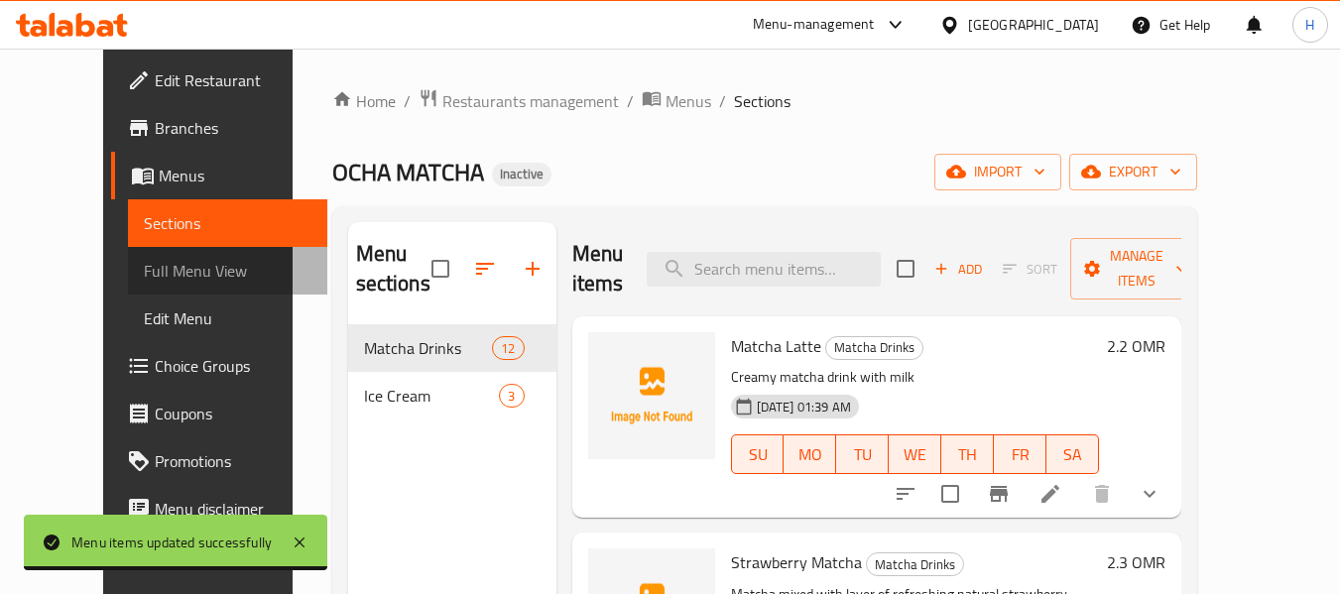
click at [145, 285] on link "Full Menu View" at bounding box center [227, 271] width 199 height 48
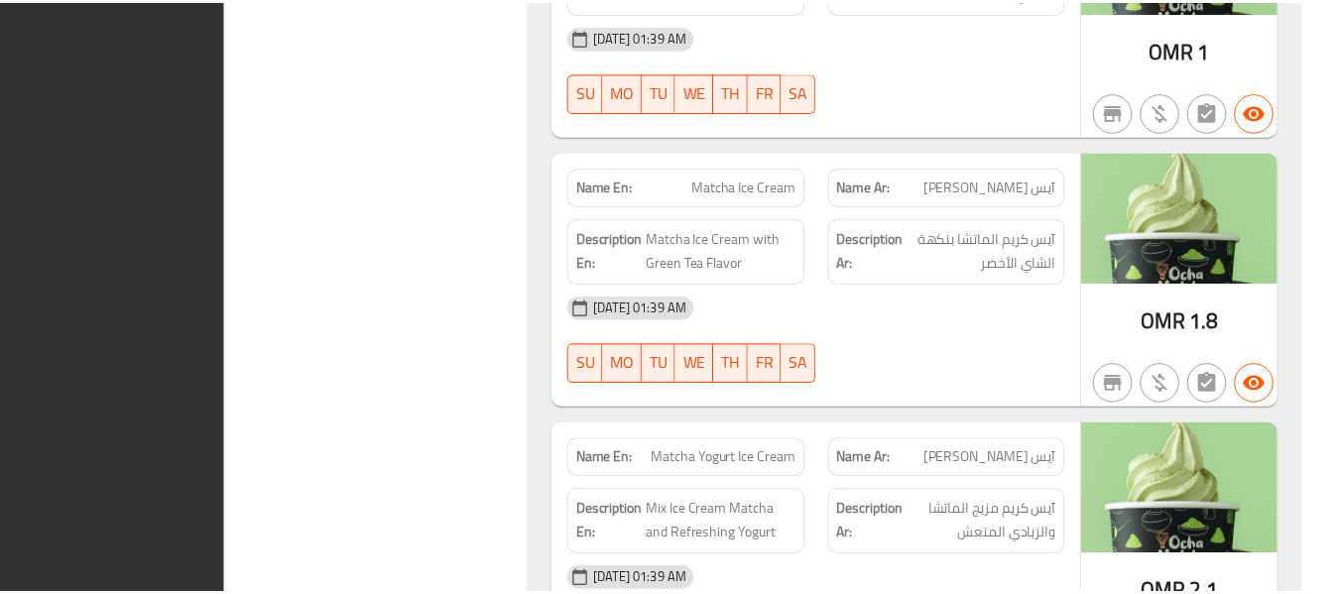
scroll to position [5296, 0]
